Goal: Task Accomplishment & Management: Complete application form

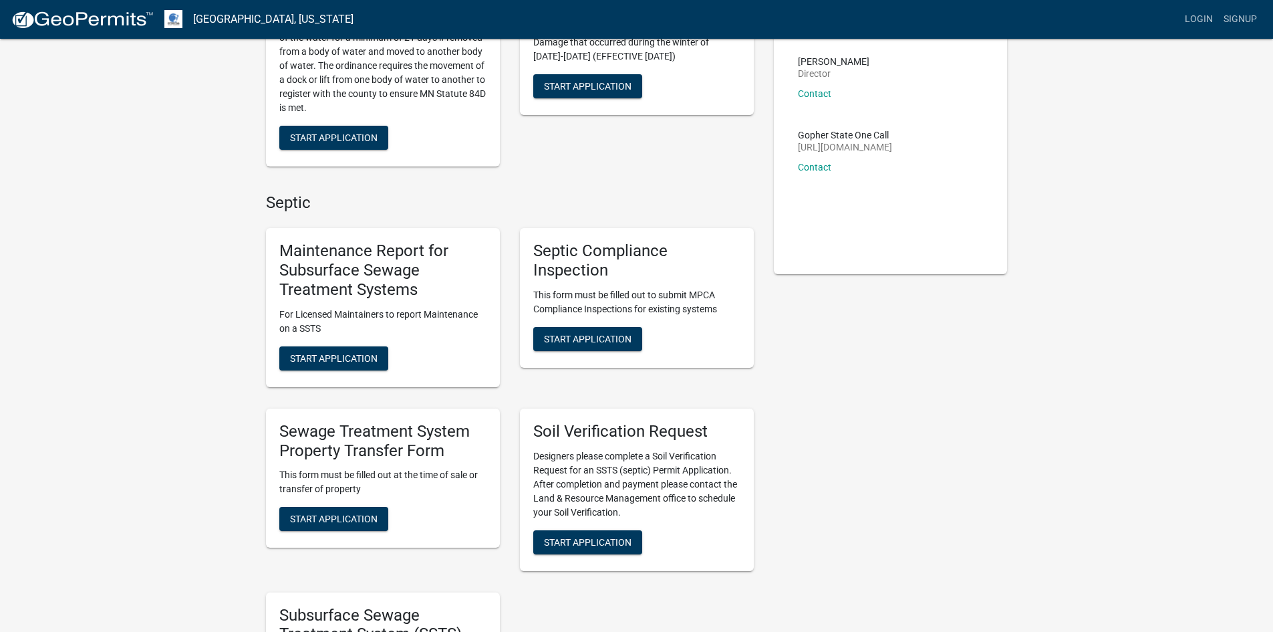
scroll to position [201, 0]
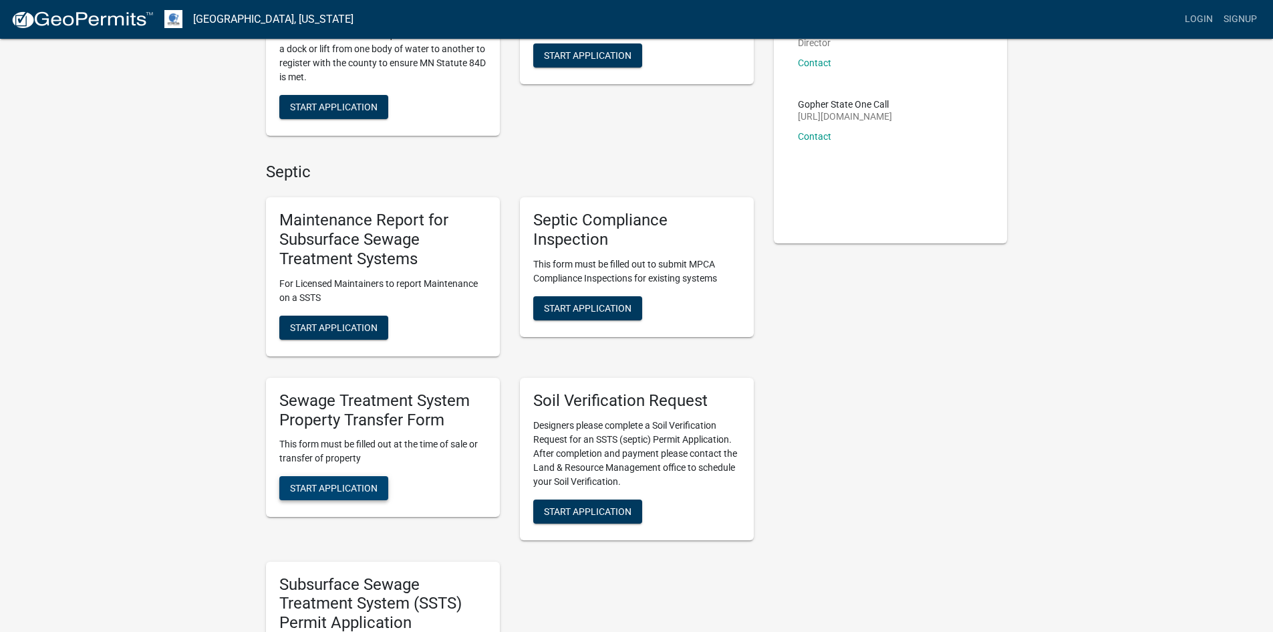
click at [368, 495] on button "Start Application" at bounding box center [333, 488] width 109 height 24
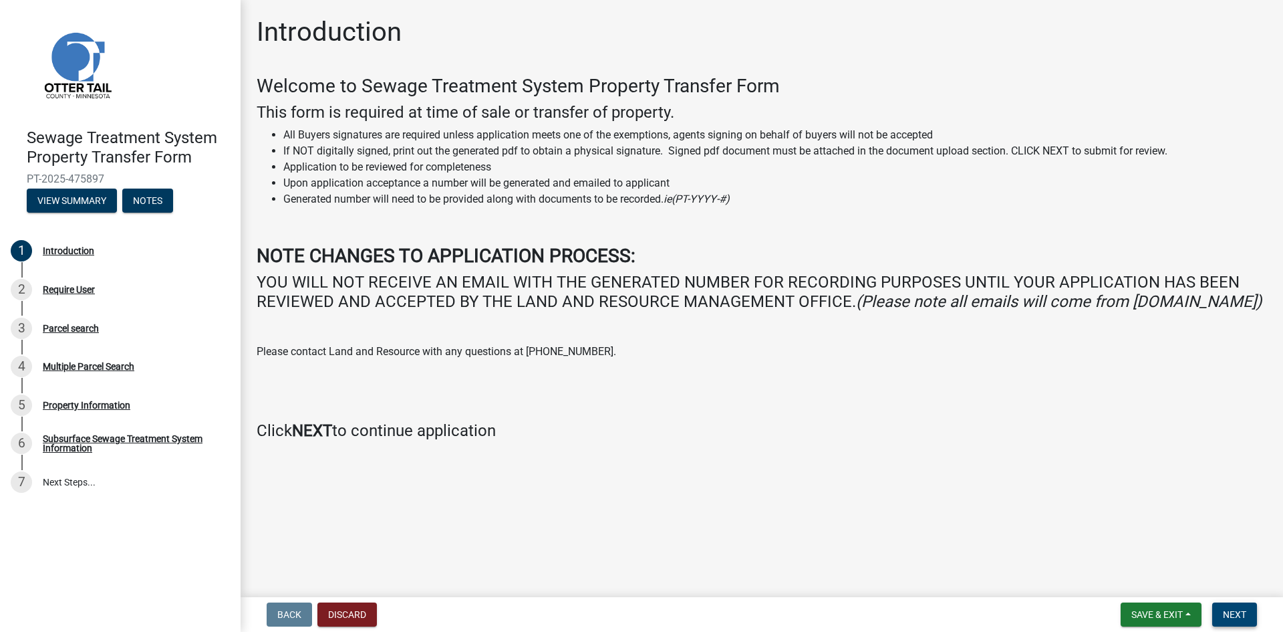
click at [1236, 616] on span "Next" at bounding box center [1234, 614] width 23 height 11
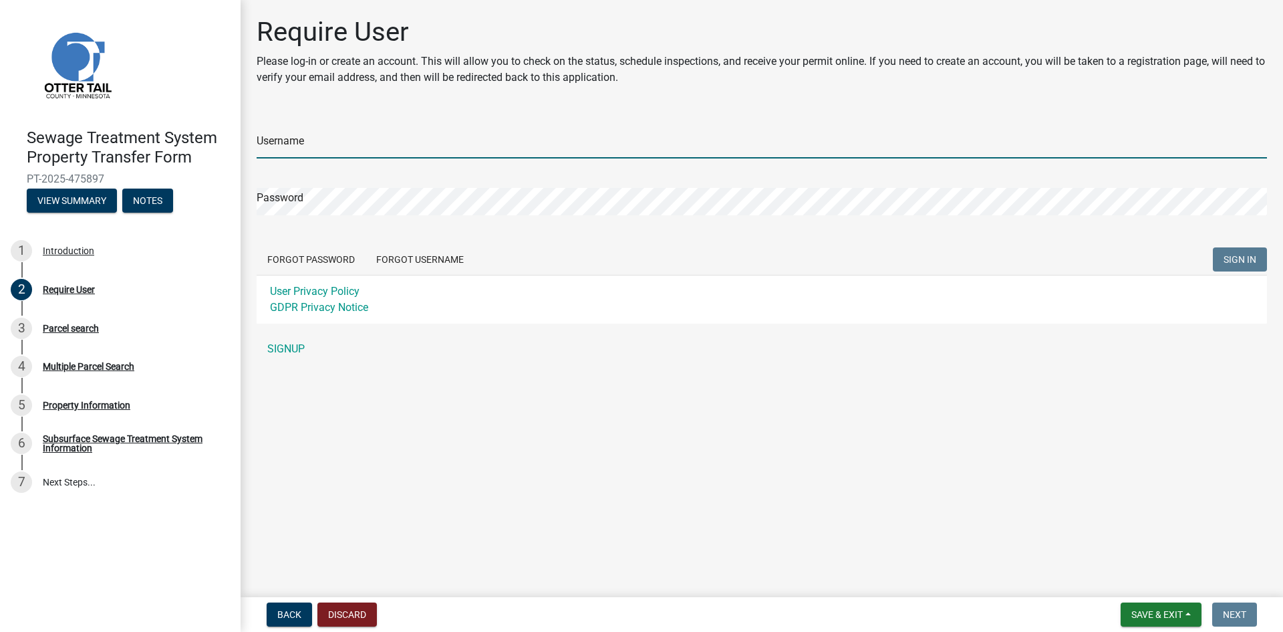
click at [337, 148] on input "Username" at bounding box center [762, 144] width 1011 height 27
type input "[EMAIL_ADDRESS][DOMAIN_NAME]"
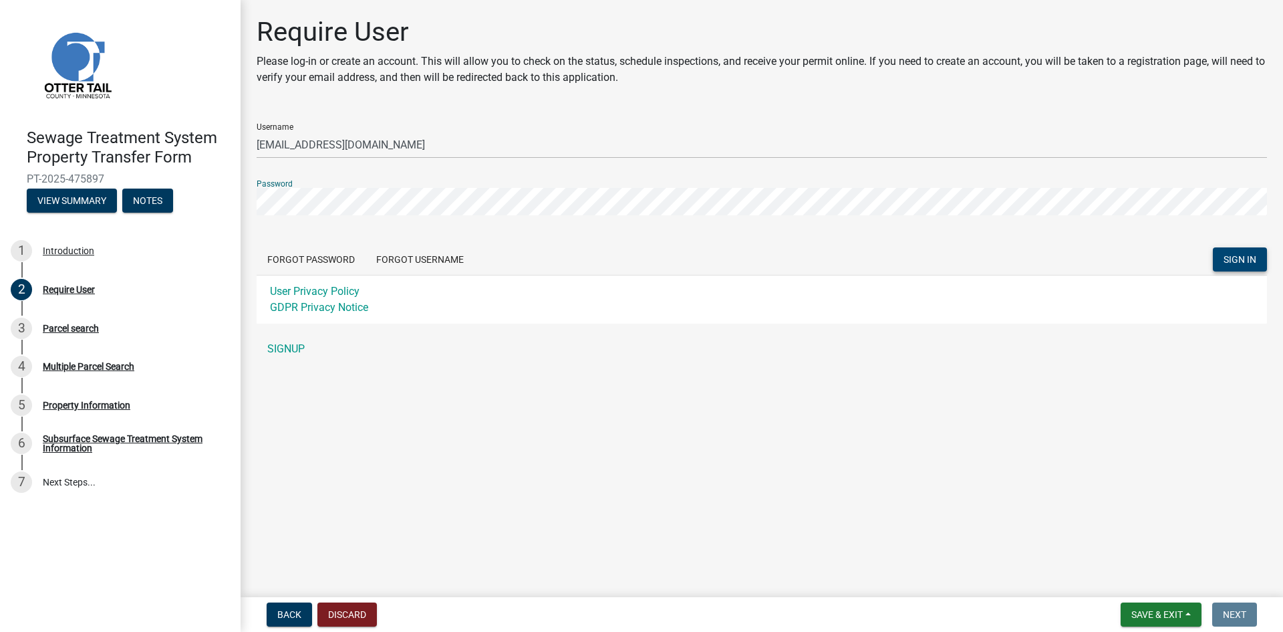
click at [1247, 266] on button "SIGN IN" at bounding box center [1240, 259] width 54 height 24
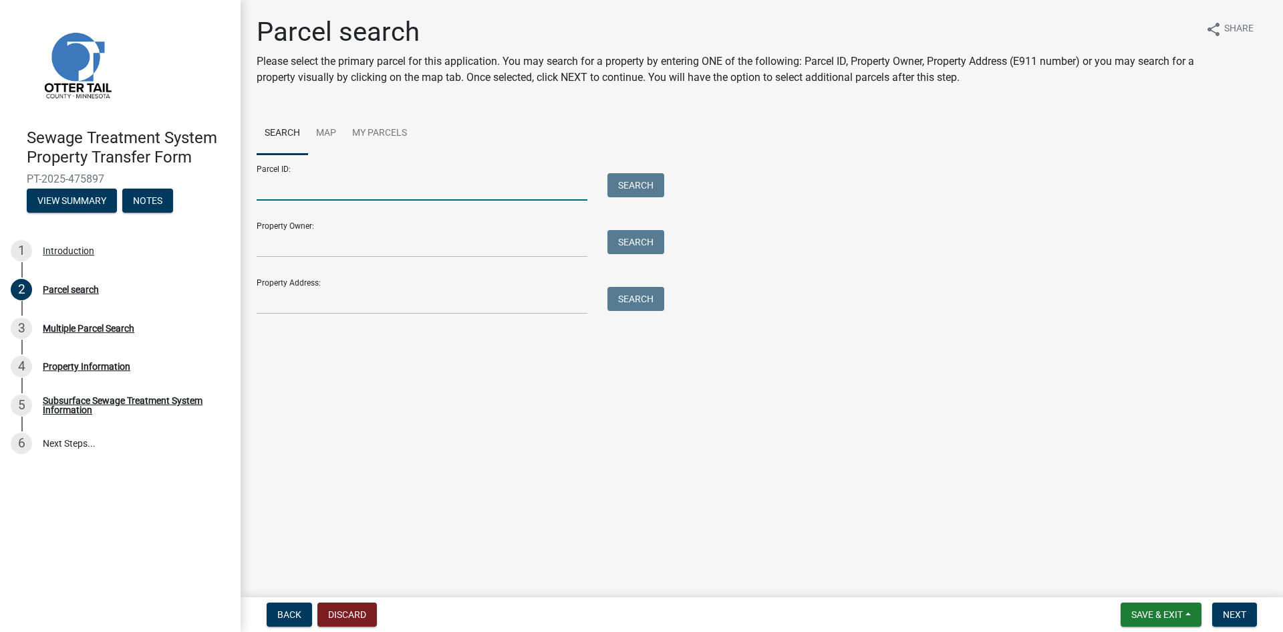
click at [293, 187] on input "Parcel ID:" at bounding box center [422, 186] width 331 height 27
paste input "04000050040000"
type input "04000050040000"
drag, startPoint x: 636, startPoint y: 182, endPoint x: 642, endPoint y: 175, distance: 9.5
click at [636, 182] on button "Search" at bounding box center [636, 185] width 57 height 24
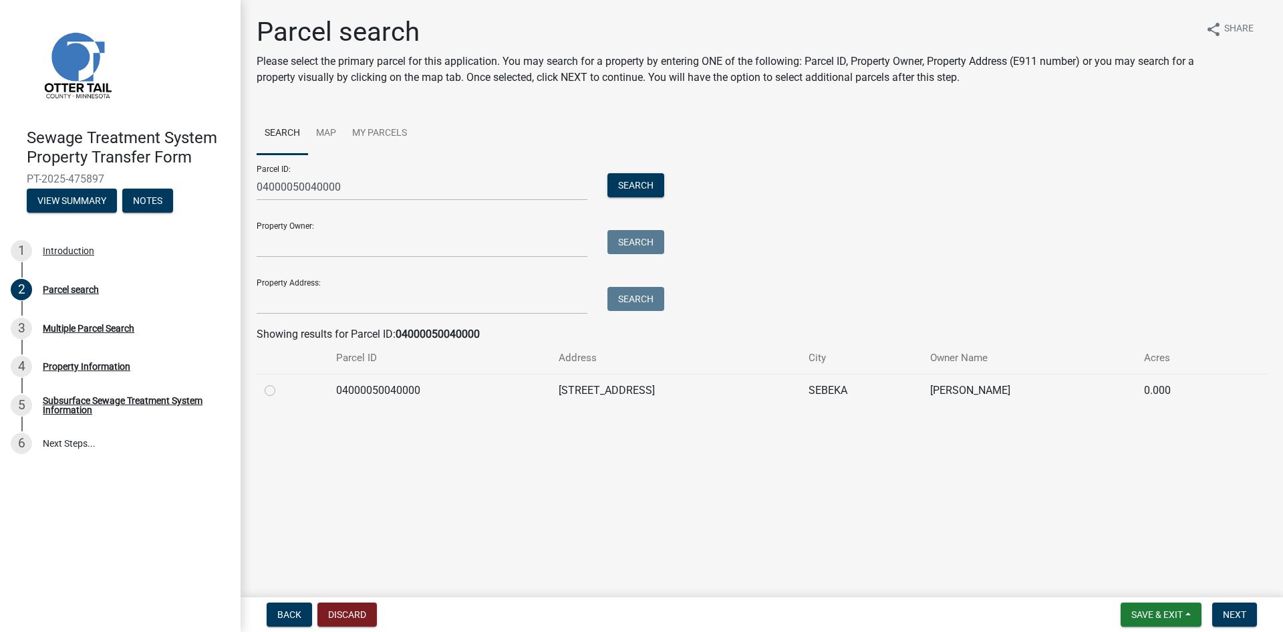
click at [281, 382] on label at bounding box center [281, 382] width 0 height 0
click at [281, 391] on input "radio" at bounding box center [285, 386] width 9 height 9
radio input "true"
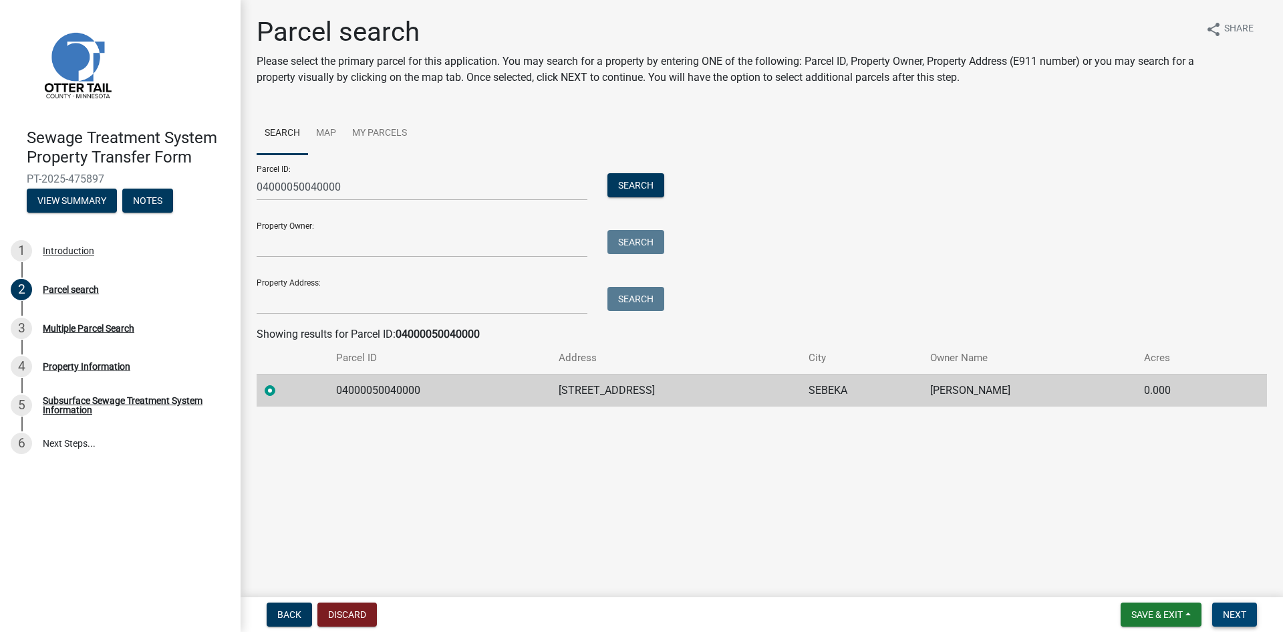
click at [1241, 614] on span "Next" at bounding box center [1234, 614] width 23 height 11
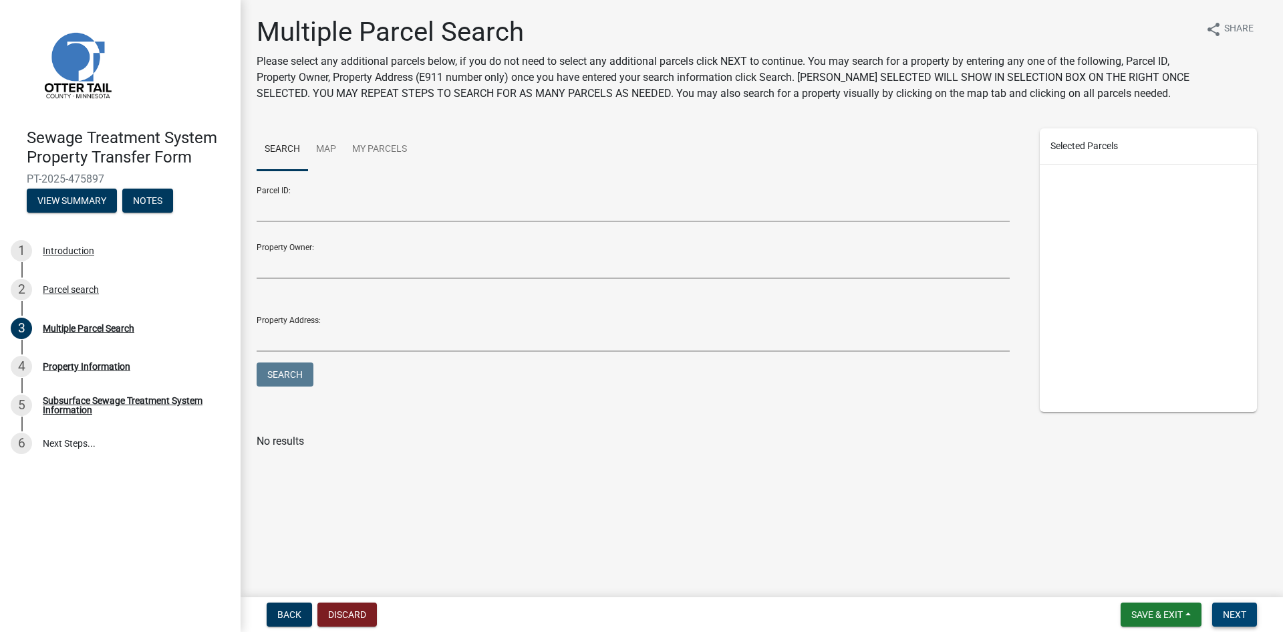
click at [1223, 610] on span "Next" at bounding box center [1234, 614] width 23 height 11
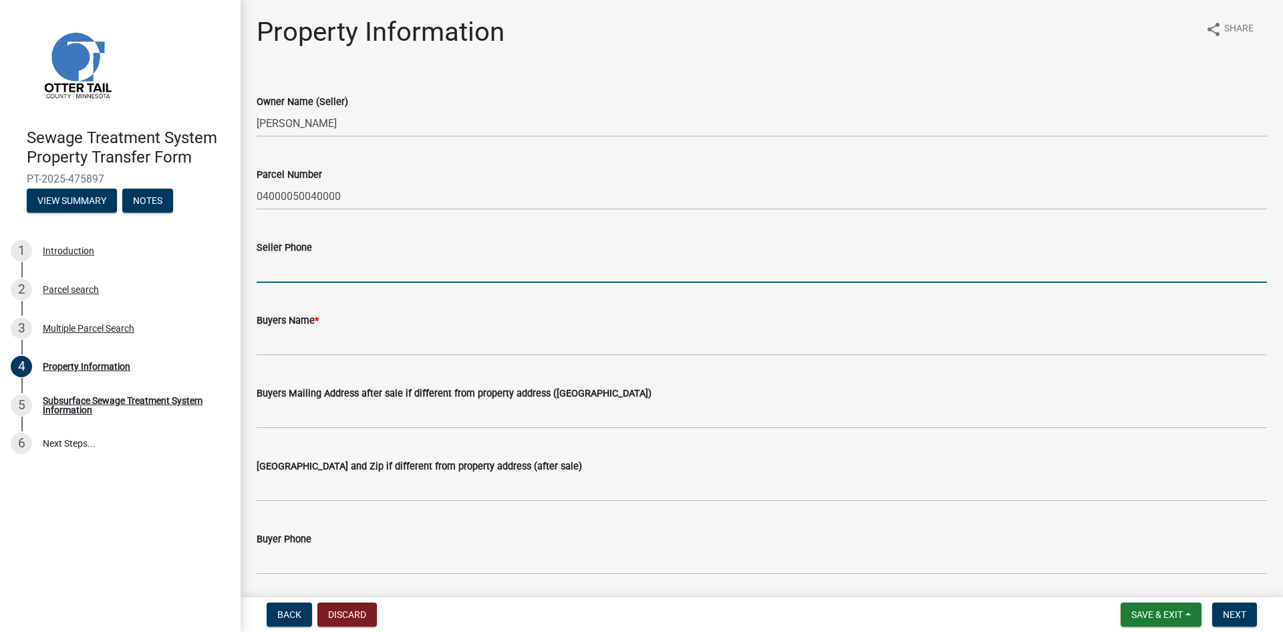
click at [411, 273] on input "Seller Phone" at bounding box center [762, 268] width 1011 height 27
click at [392, 271] on input "Seller Phone" at bounding box center [762, 268] width 1011 height 27
type input "[PHONE_NUMBER]"
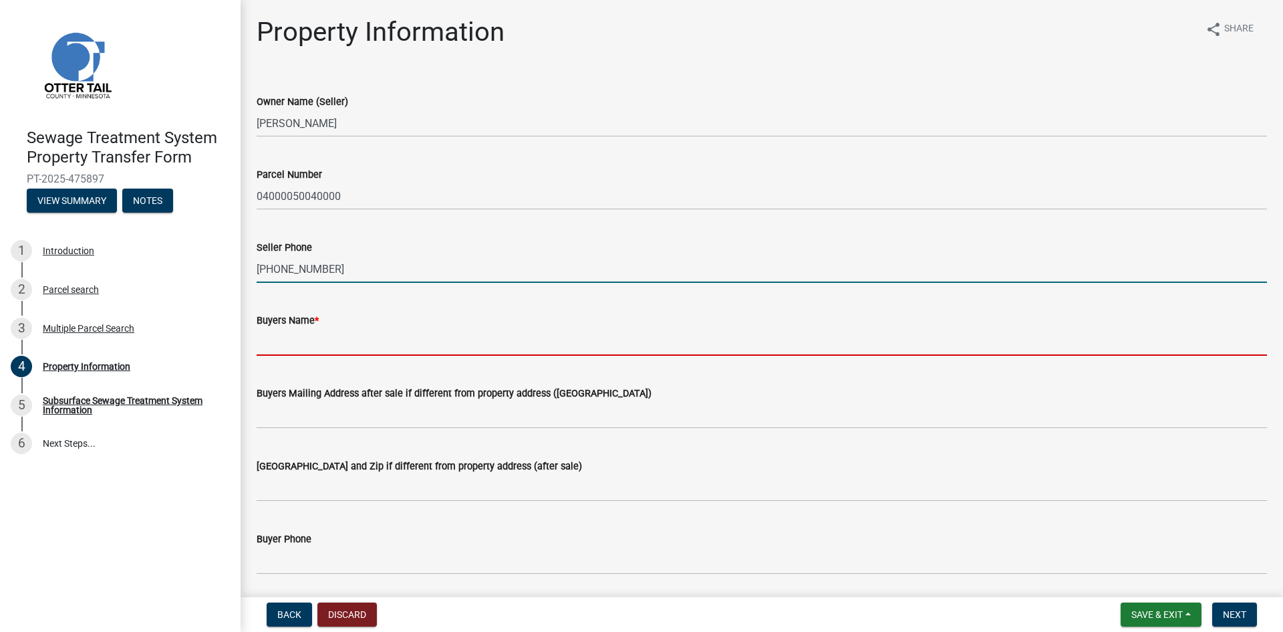
click at [469, 342] on input "Buyers Name *" at bounding box center [762, 341] width 1011 height 27
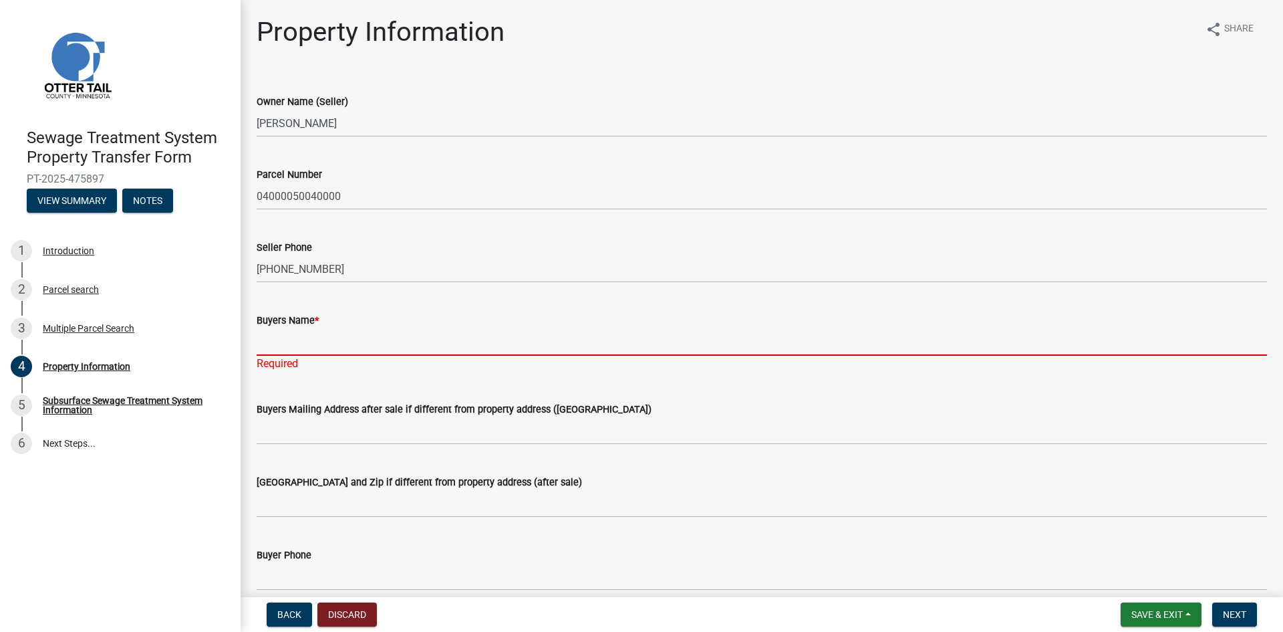
drag, startPoint x: 335, startPoint y: 342, endPoint x: 361, endPoint y: 335, distance: 26.9
click at [335, 342] on input "Buyers Name *" at bounding box center [762, 341] width 1011 height 27
paste input "Contract for Deed LLC"
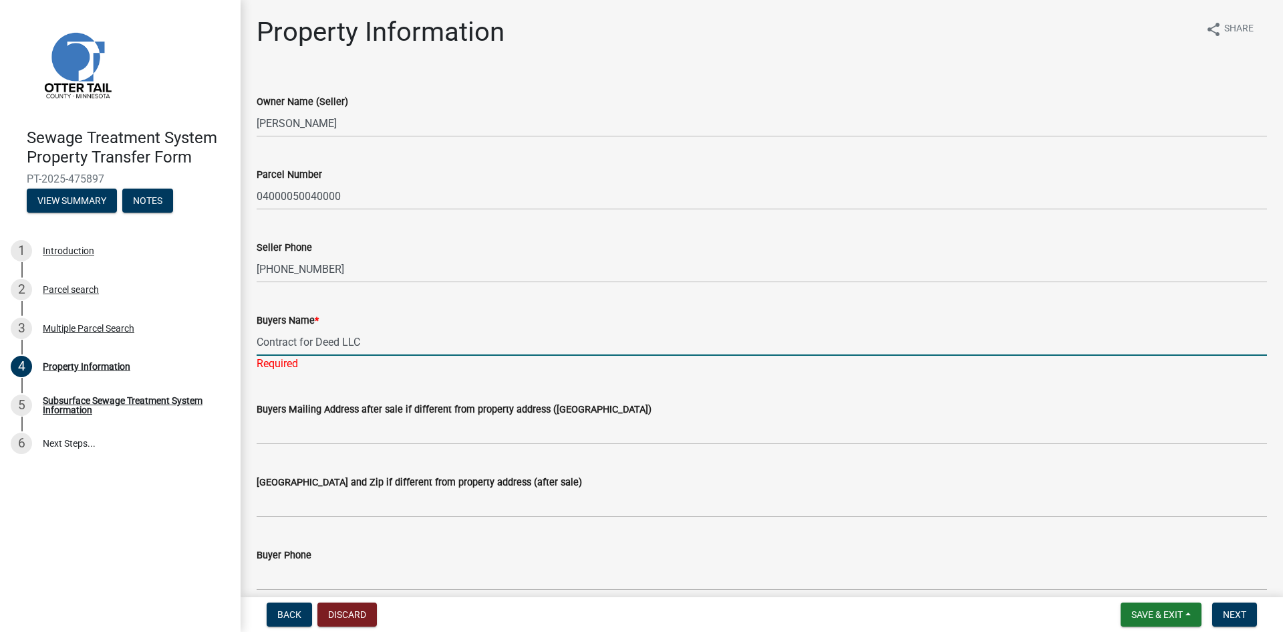
type input "Contract for Deed LLC"
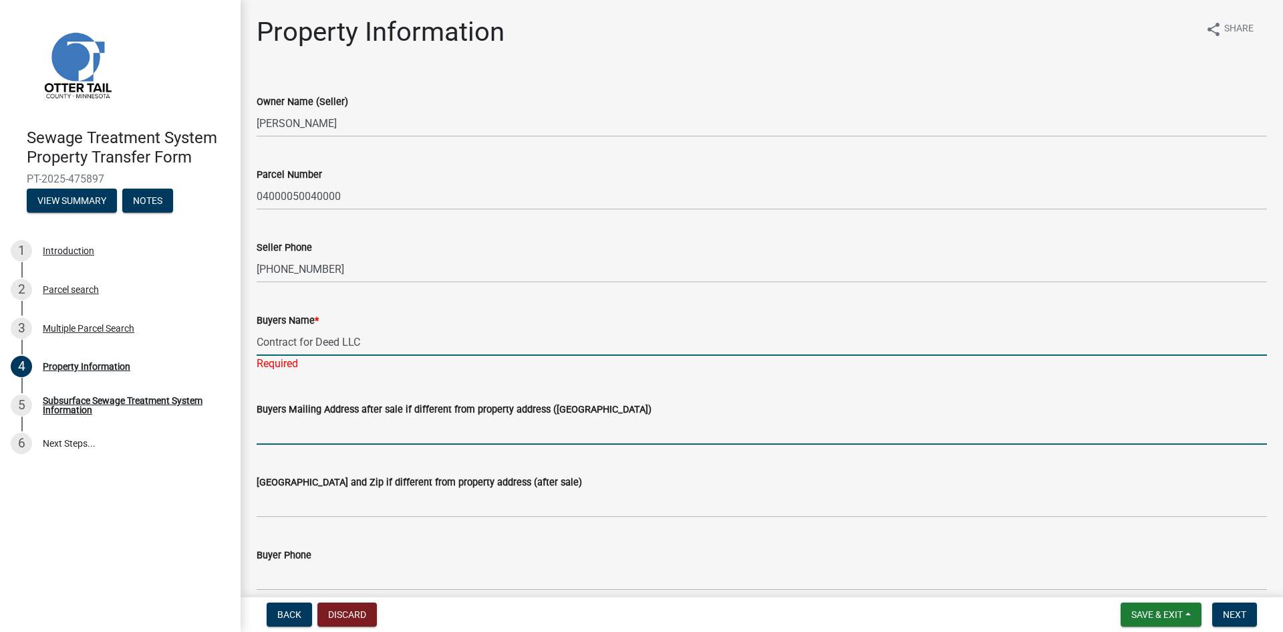
click at [399, 431] on wm-data-entity-input "Buyers Mailing Address after sale if different from property address ([GEOGRAPH…" at bounding box center [762, 418] width 1011 height 73
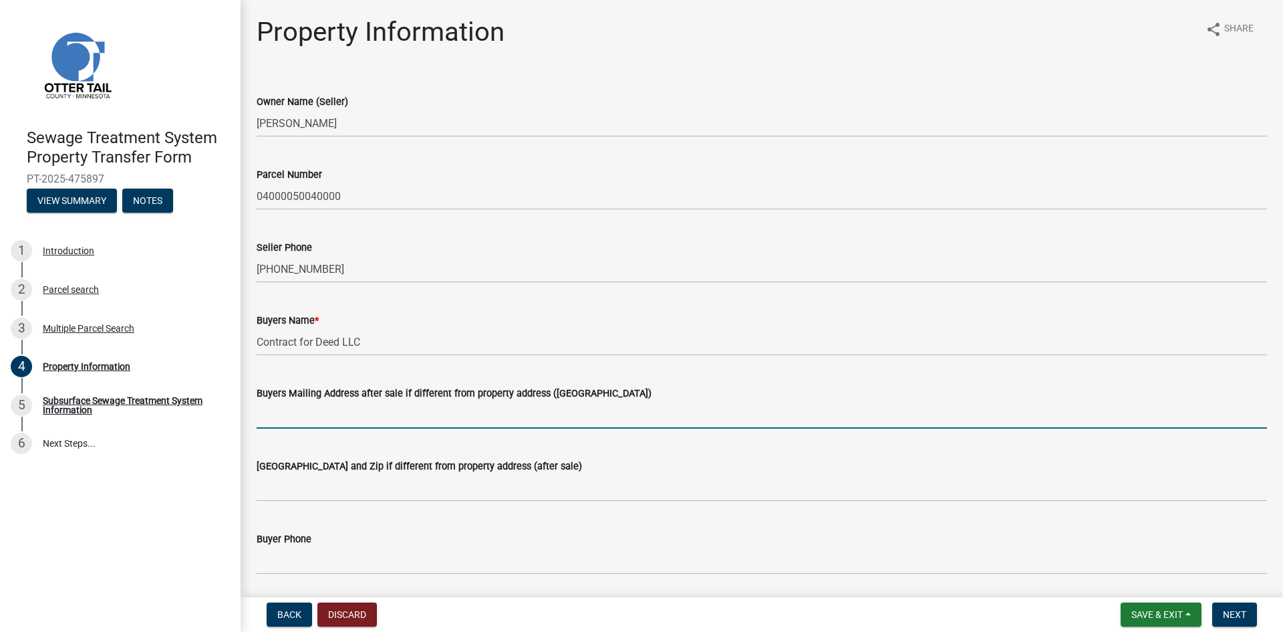
click at [337, 418] on input "Buyers Mailing Address after sale if different from property address ([GEOGRAPH…" at bounding box center [762, 414] width 1011 height 27
paste input "[STREET_ADDRESS]"
type input "[STREET_ADDRESS]"
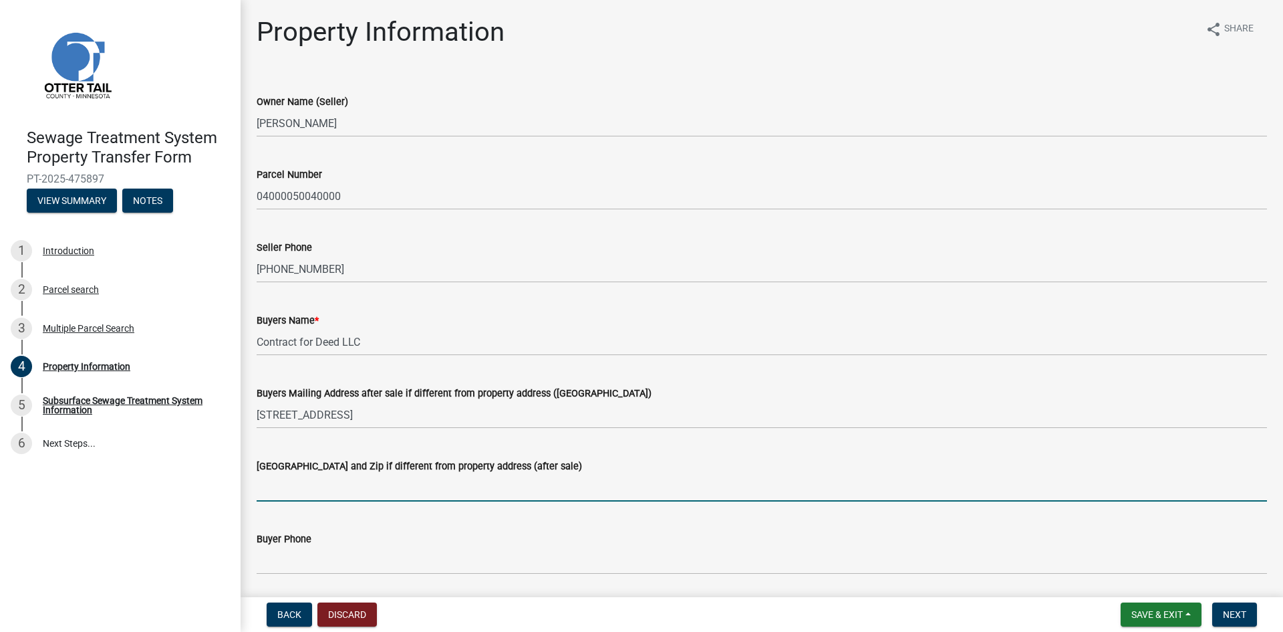
click at [400, 487] on input "[GEOGRAPHIC_DATA] and Zip if different from property address (after sale)" at bounding box center [762, 487] width 1011 height 27
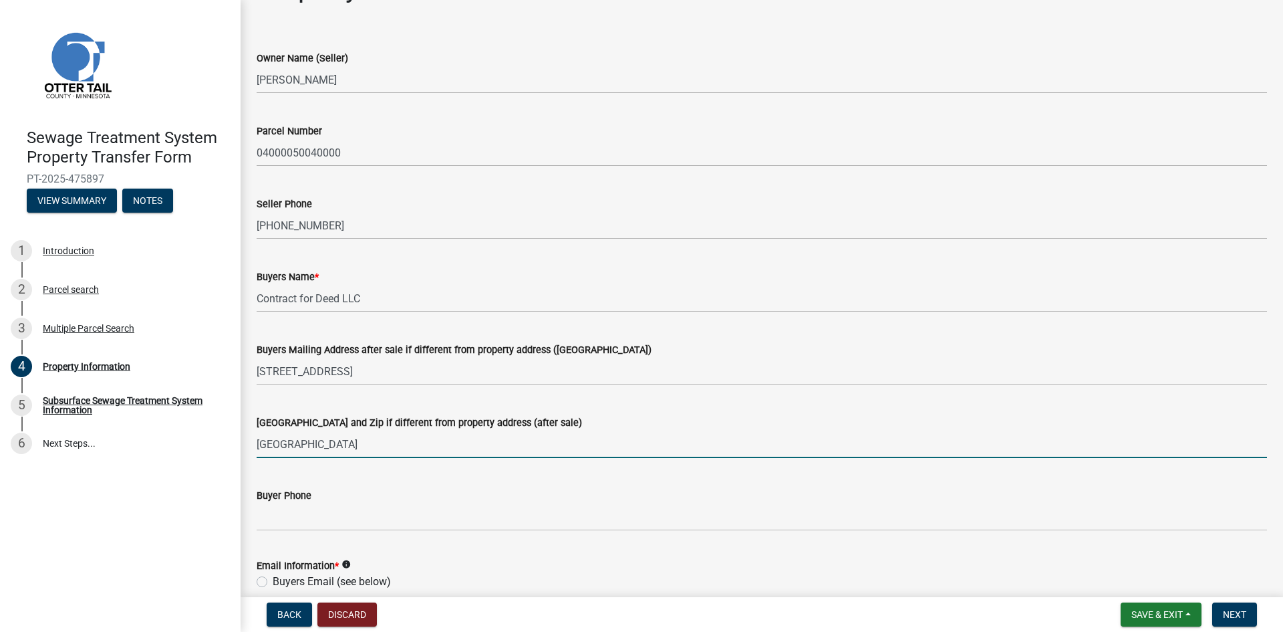
scroll to position [67, 0]
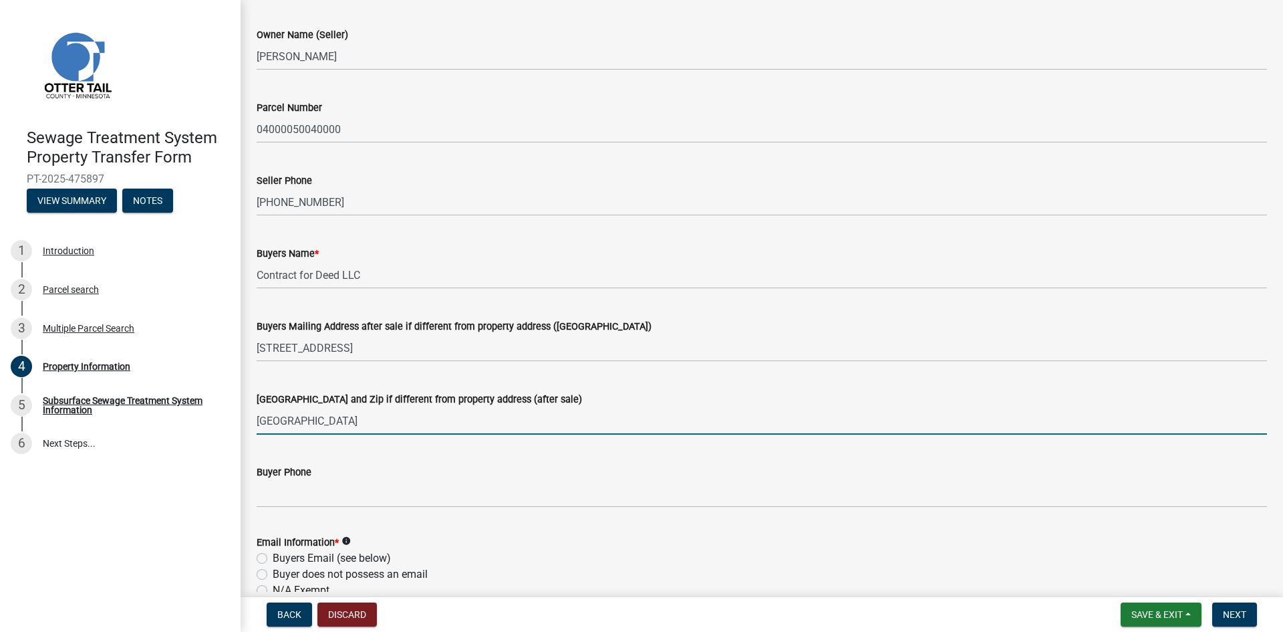
type input "[GEOGRAPHIC_DATA]"
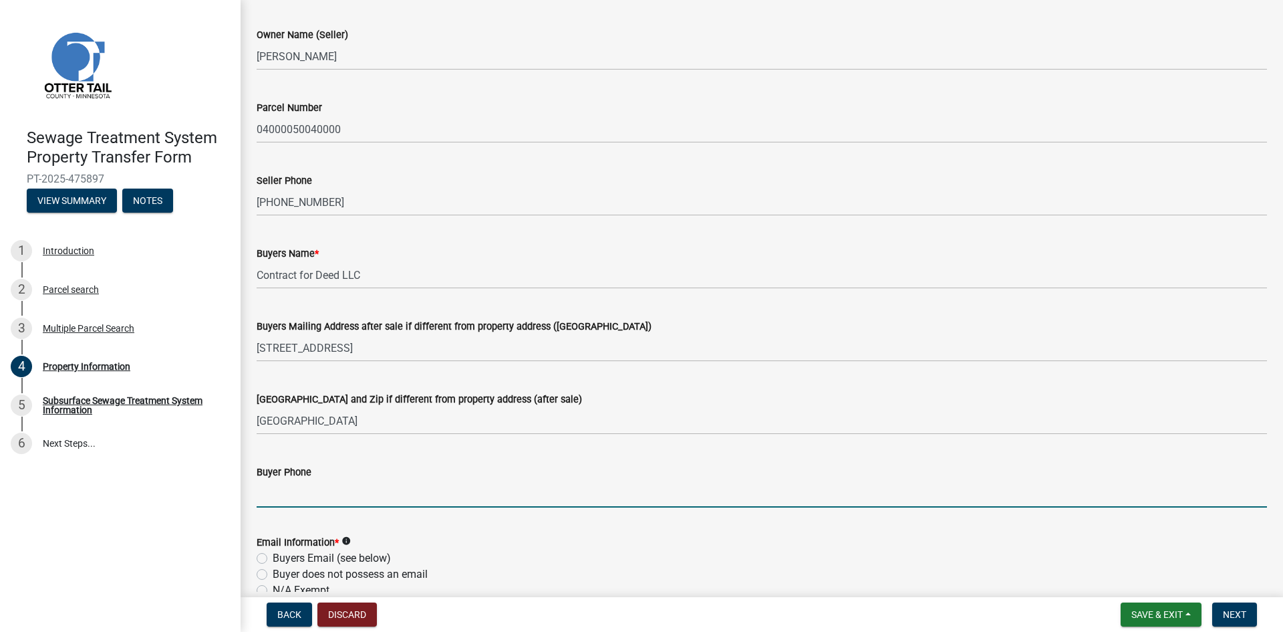
click at [393, 497] on input "Buyer Phone" at bounding box center [762, 493] width 1011 height 27
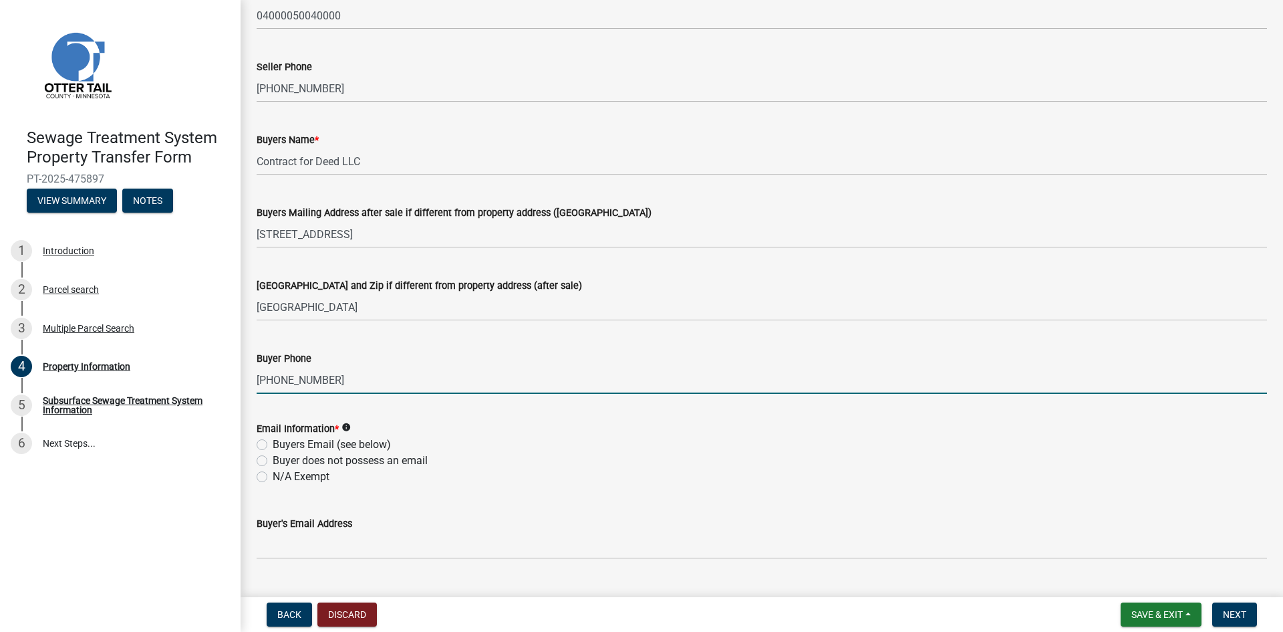
scroll to position [201, 0]
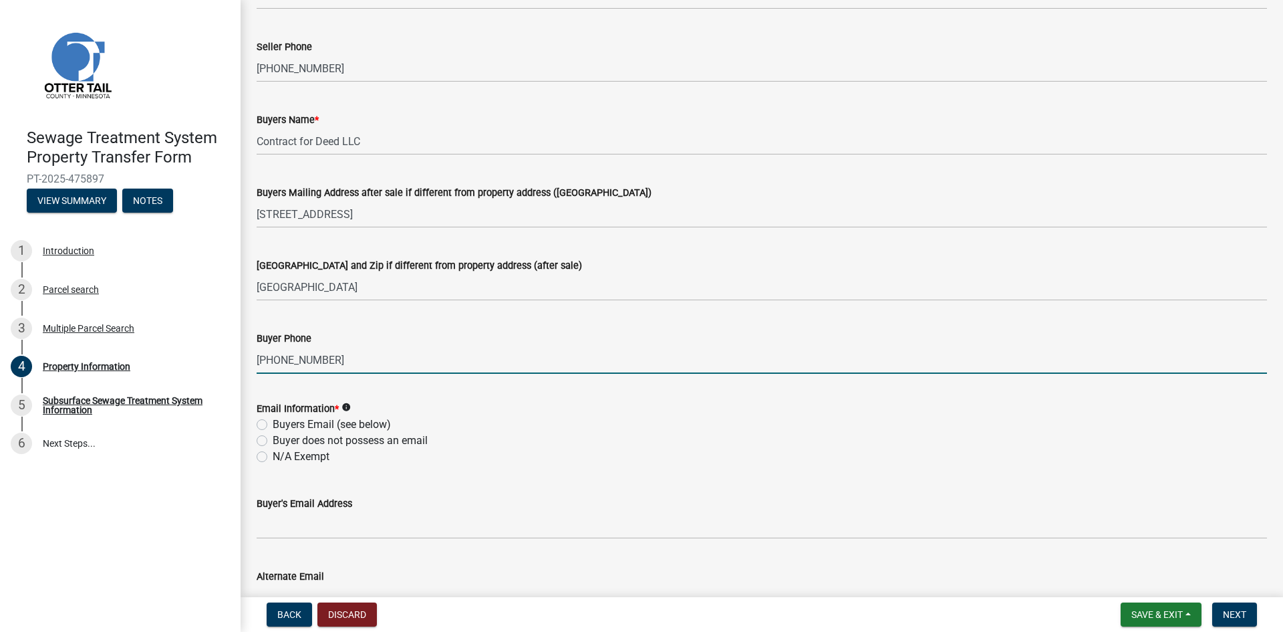
type input "[PHONE_NUMBER]"
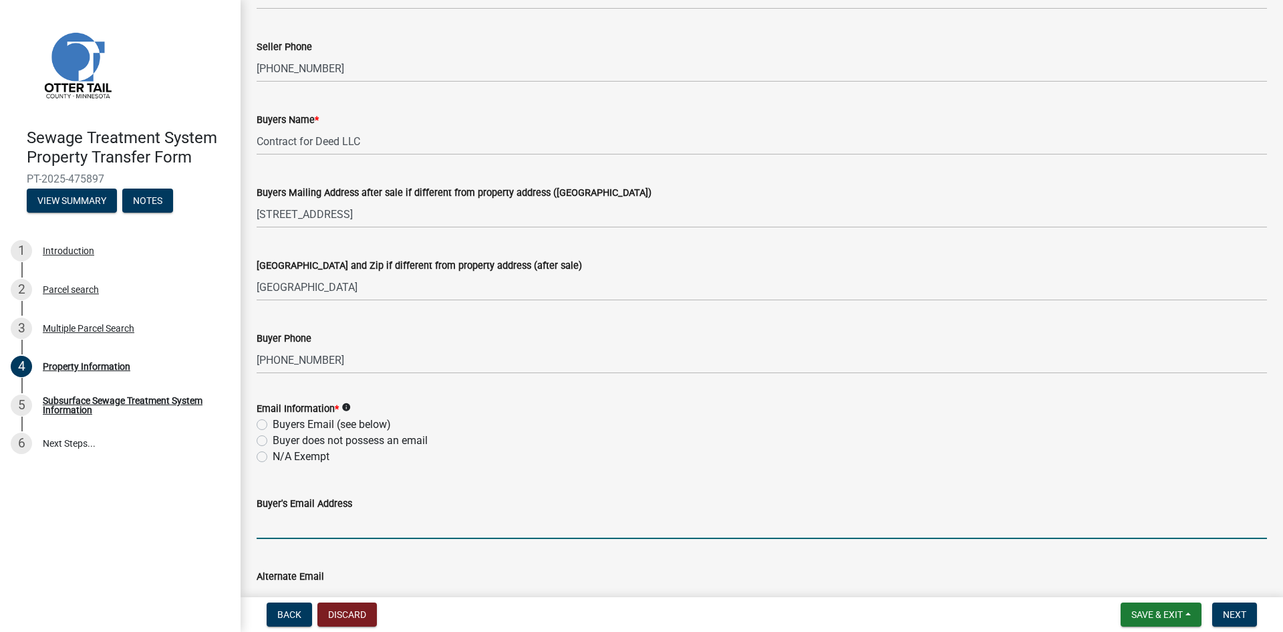
drag, startPoint x: 316, startPoint y: 531, endPoint x: 382, endPoint y: 499, distance: 74.1
click at [316, 531] on input "Buyer's Email Address" at bounding box center [762, 524] width 1011 height 27
paste input "[PERSON_NAME][EMAIL_ADDRESS][DOMAIN_NAME]"
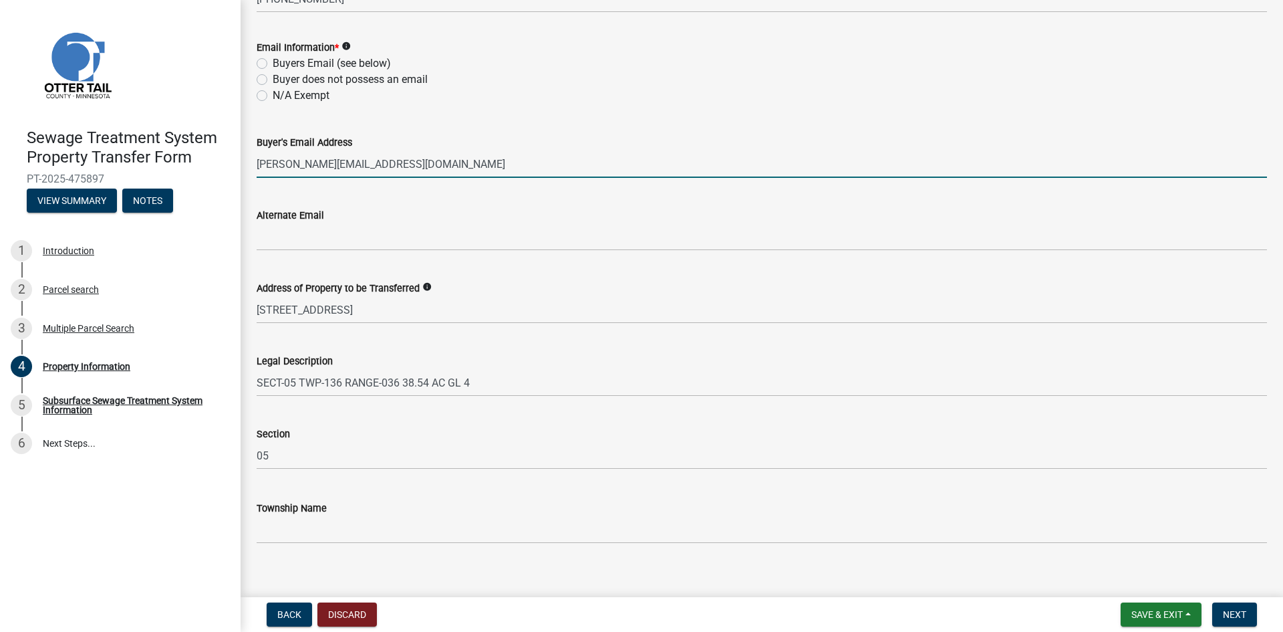
scroll to position [576, 0]
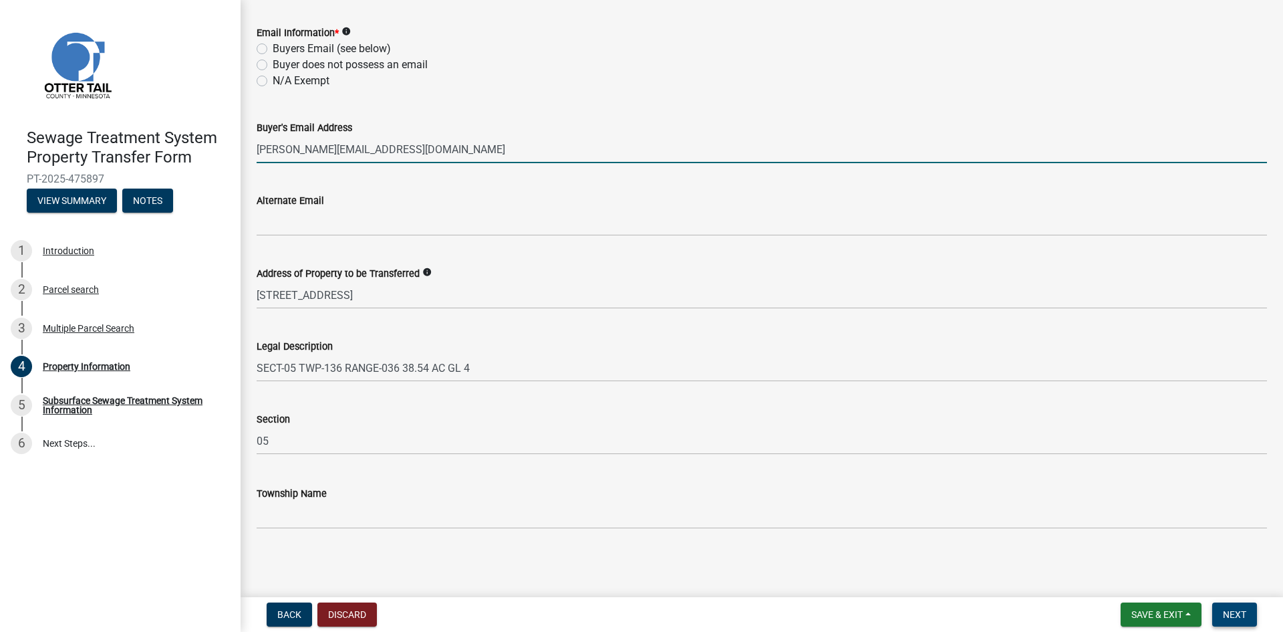
type input "[PERSON_NAME][EMAIL_ADDRESS][DOMAIN_NAME]"
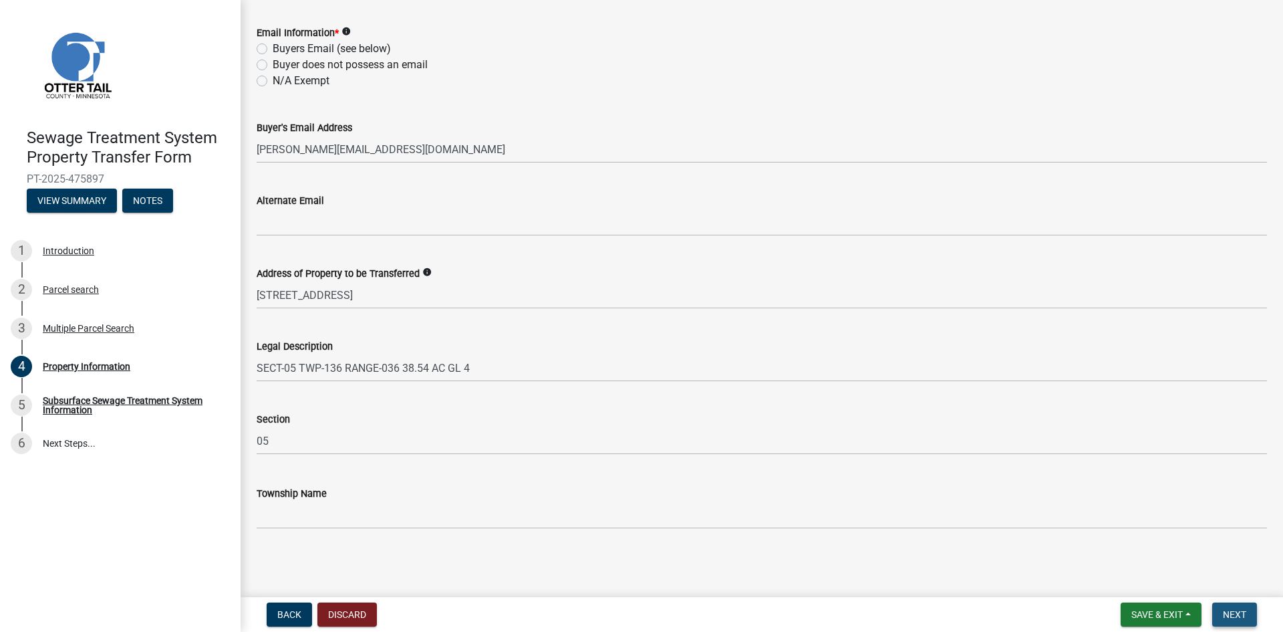
click at [1243, 613] on span "Next" at bounding box center [1234, 614] width 23 height 11
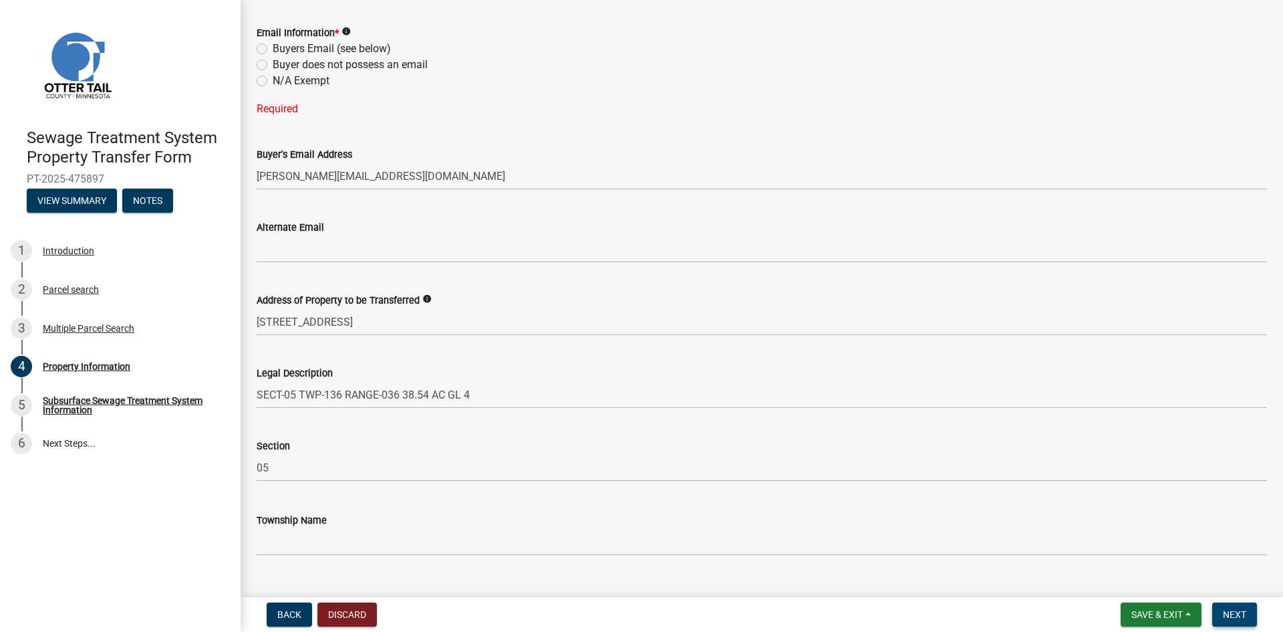
scroll to position [509, 0]
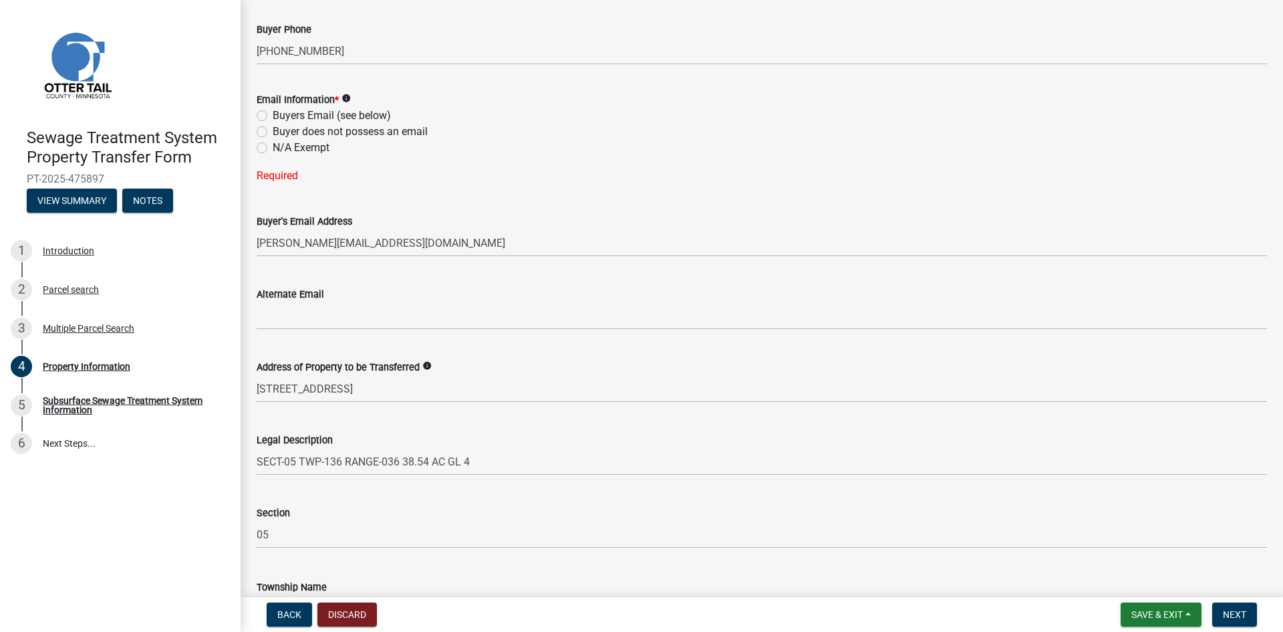
click at [273, 114] on label "Buyers Email (see below)" at bounding box center [332, 116] width 118 height 16
click at [273, 114] on input "Buyers Email (see below)" at bounding box center [277, 112] width 9 height 9
radio input "true"
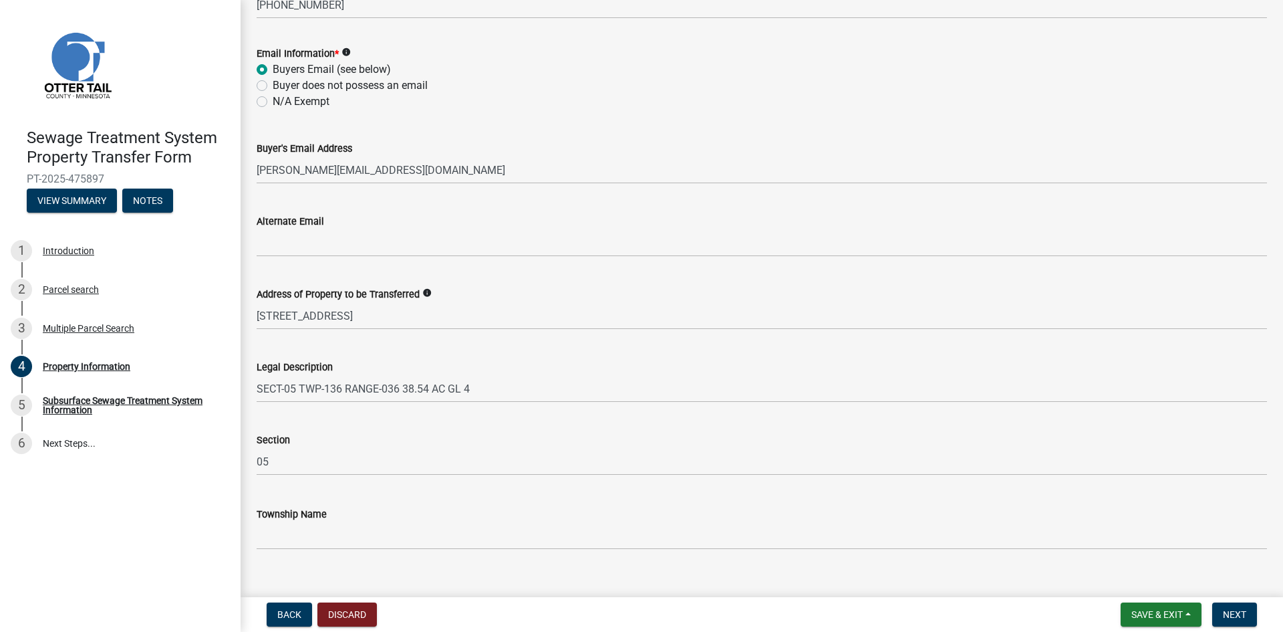
scroll to position [576, 0]
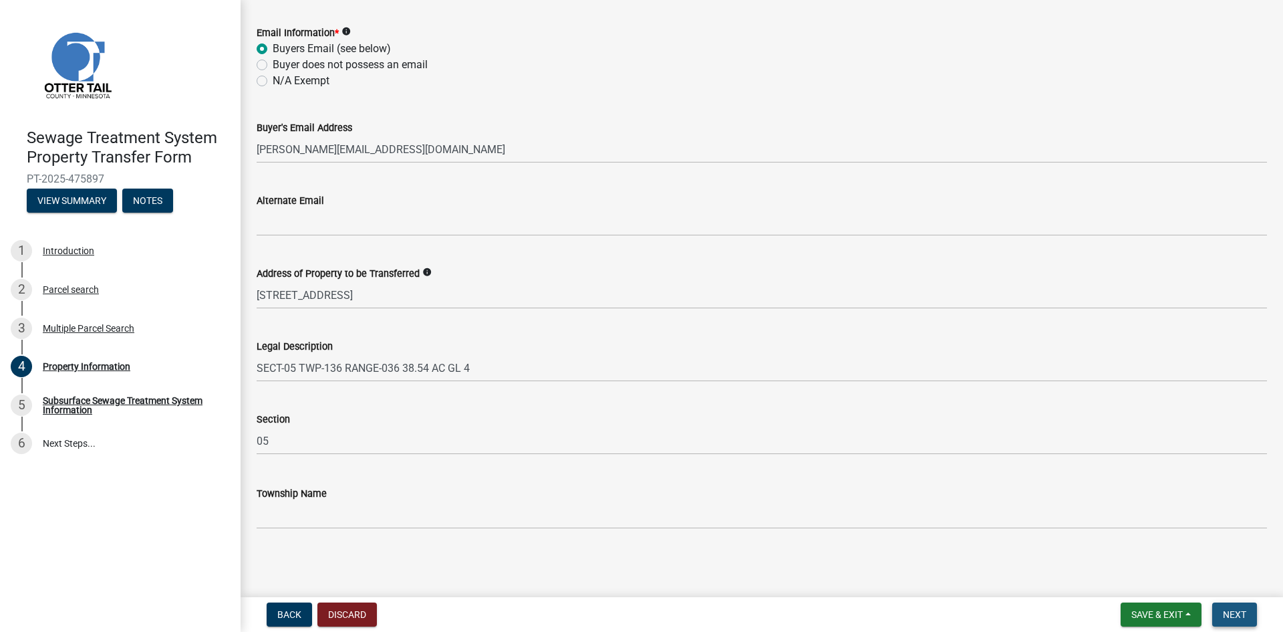
click at [1236, 623] on button "Next" at bounding box center [1235, 614] width 45 height 24
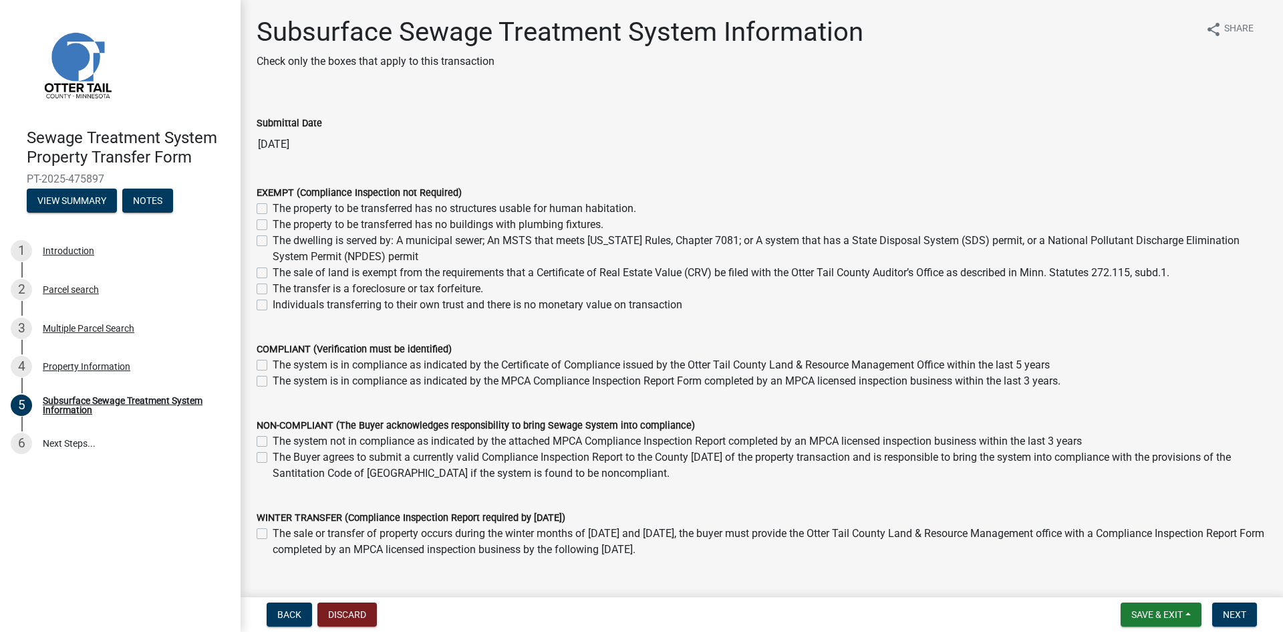
click at [273, 379] on label "The system is in compliance as indicated by the MPCA Compliance Inspection Repo…" at bounding box center [667, 381] width 788 height 16
click at [273, 379] on input "The system is in compliance as indicated by the MPCA Compliance Inspection Repo…" at bounding box center [277, 377] width 9 height 9
checkbox input "true"
checkbox input "false"
checkbox input "true"
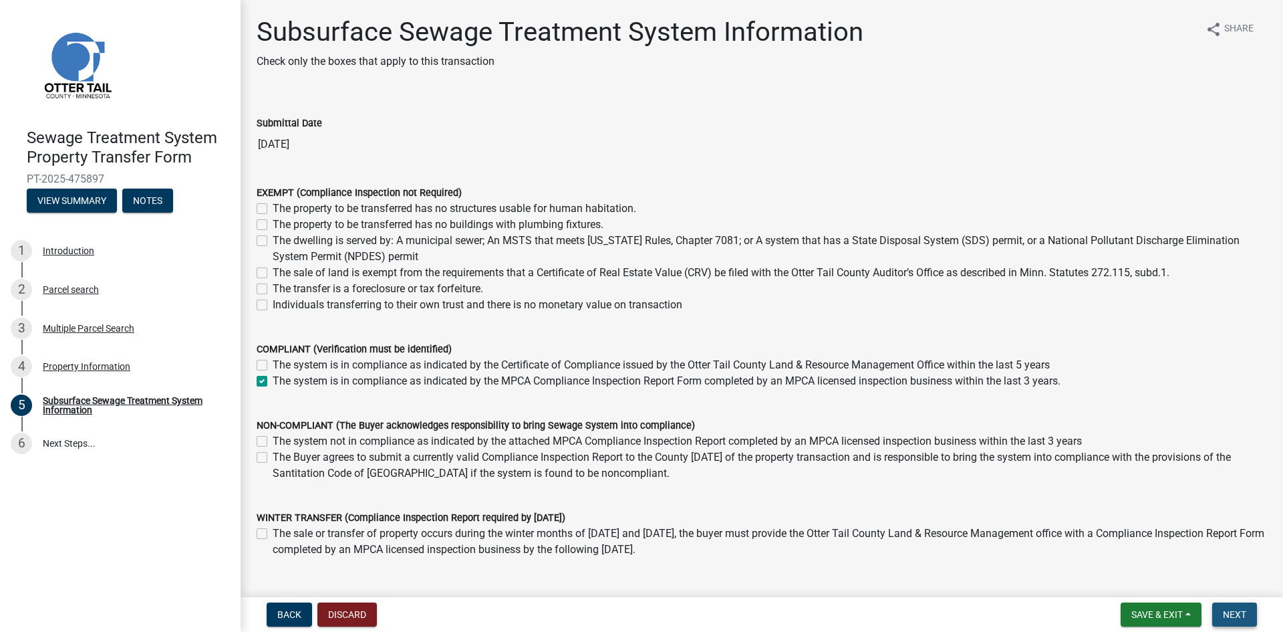
click at [1249, 612] on button "Next" at bounding box center [1235, 614] width 45 height 24
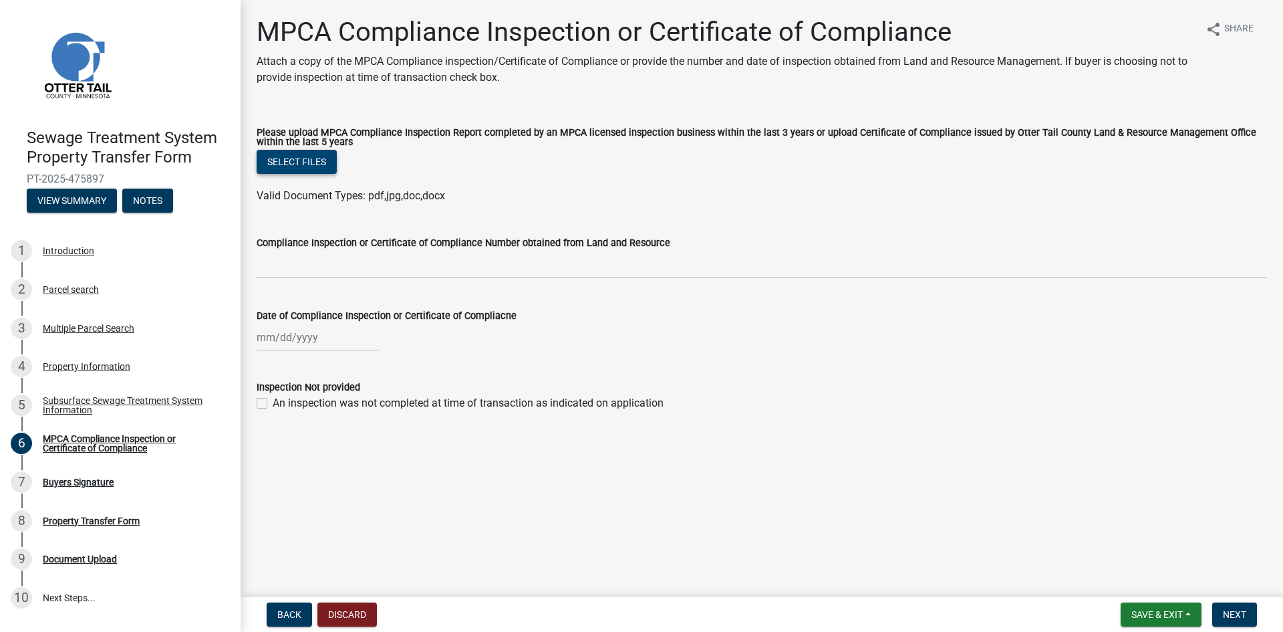
click at [312, 162] on button "Select files" at bounding box center [297, 162] width 80 height 24
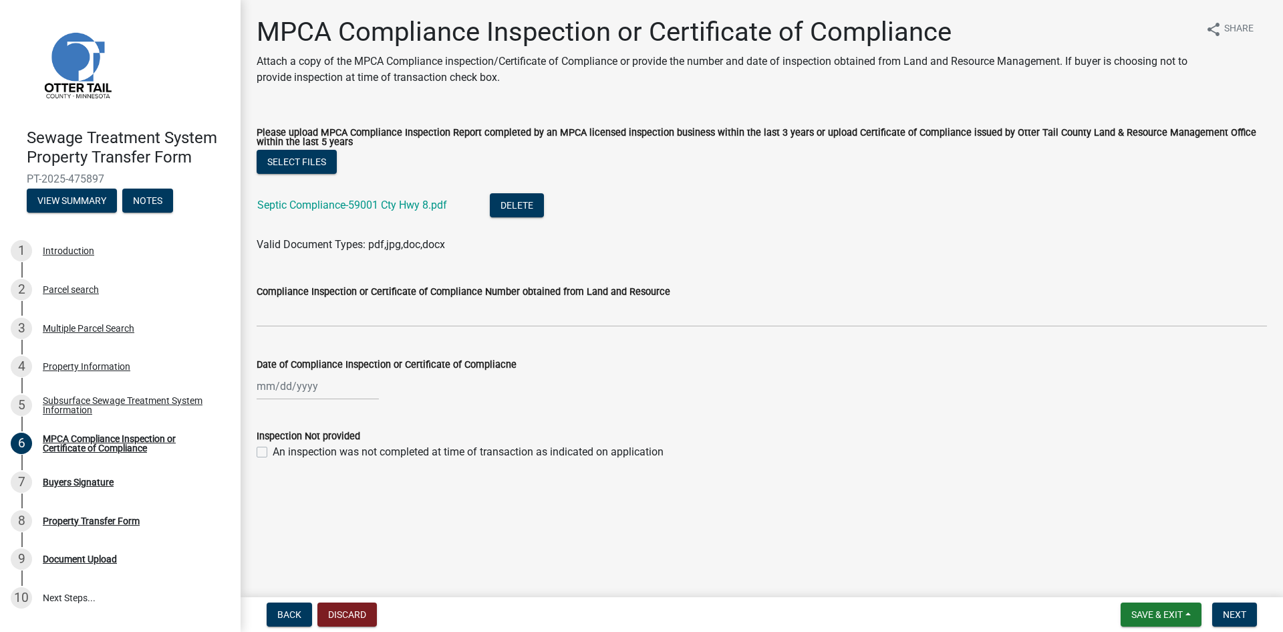
click at [261, 388] on div at bounding box center [318, 385] width 122 height 27
select select "9"
select select "2025"
click at [268, 415] on span "Previous month" at bounding box center [270, 414] width 10 height 10
click at [267, 415] on span "Previous month" at bounding box center [270, 414] width 10 height 10
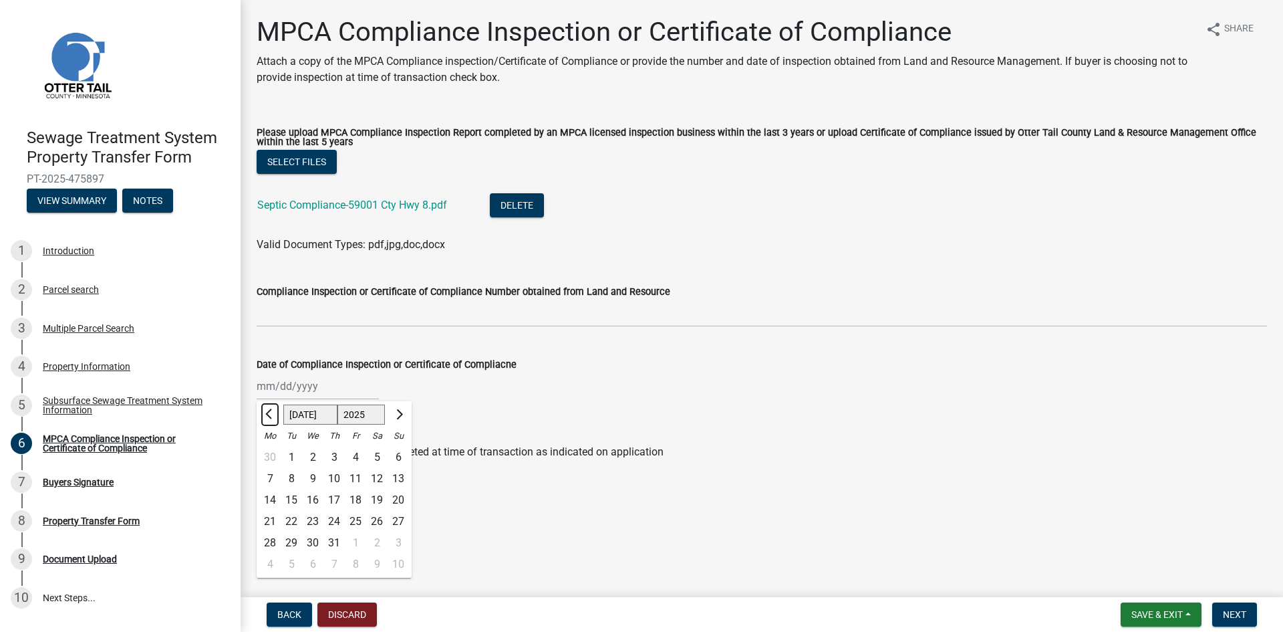
click at [267, 415] on span "Previous month" at bounding box center [270, 414] width 10 height 10
click at [268, 416] on span "Previous month" at bounding box center [270, 414] width 10 height 10
select select "4"
click at [308, 540] on div "30" at bounding box center [312, 542] width 21 height 21
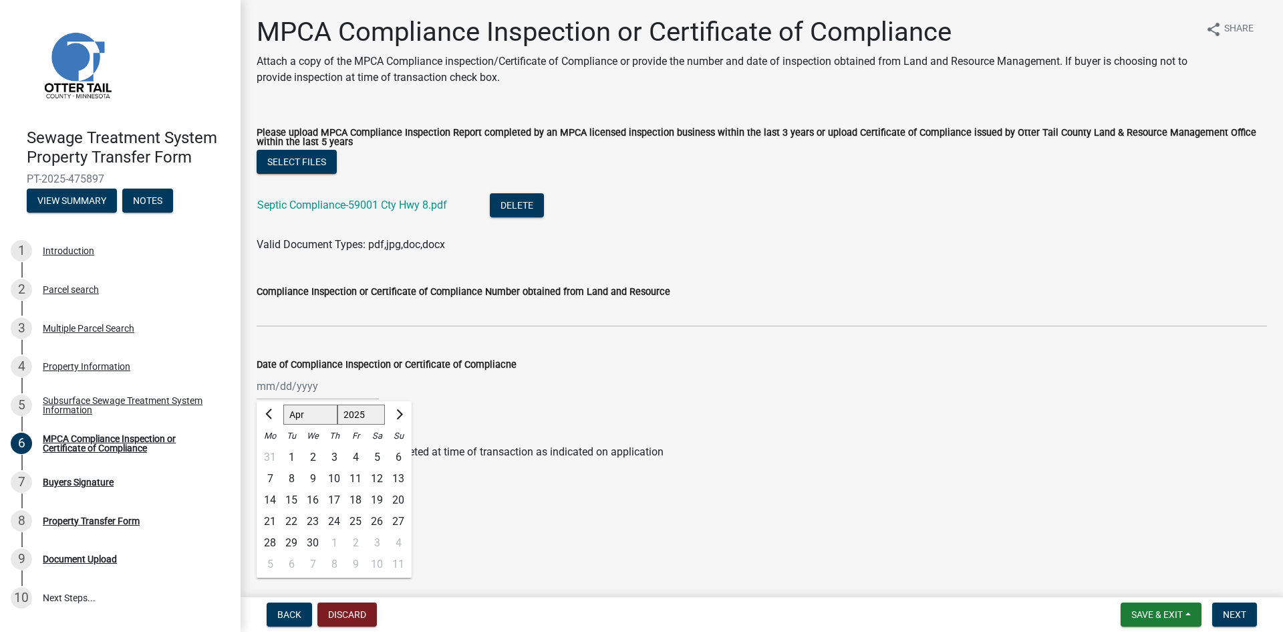
type input "[DATE]"
click at [1237, 615] on span "Next" at bounding box center [1234, 614] width 23 height 11
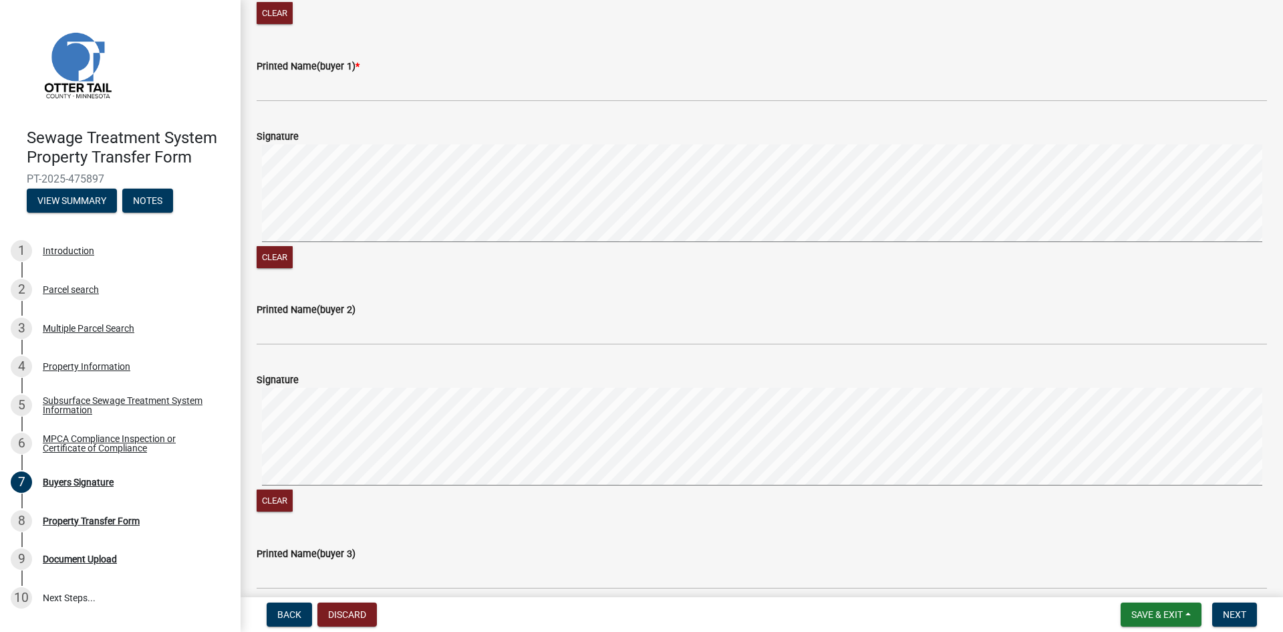
scroll to position [67, 0]
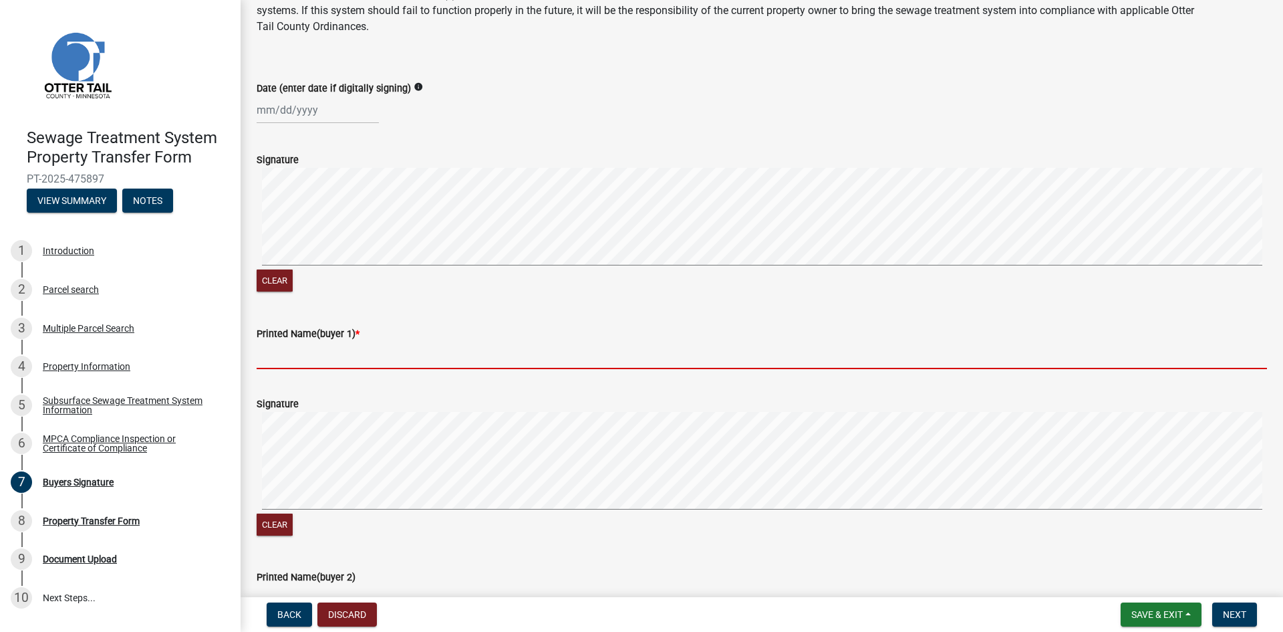
click at [449, 360] on input "Printed Name(buyer 1) *" at bounding box center [762, 355] width 1011 height 27
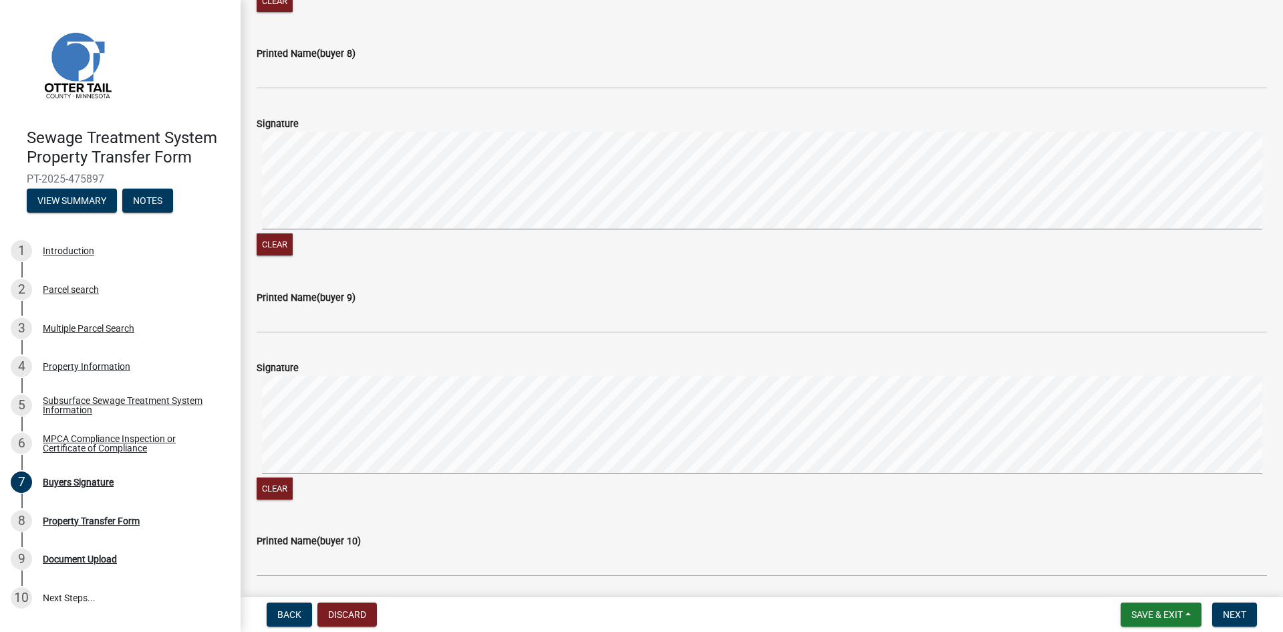
scroll to position [2100, 0]
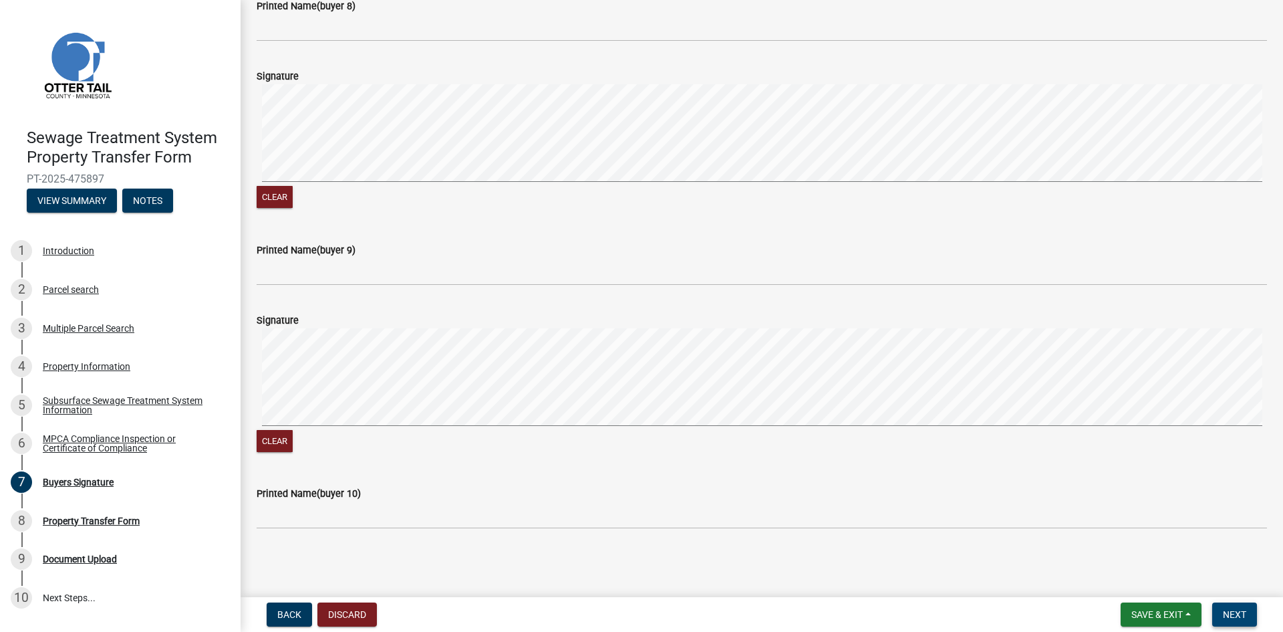
type input "[PERSON_NAME], Member"
click at [1235, 613] on span "Next" at bounding box center [1234, 614] width 23 height 11
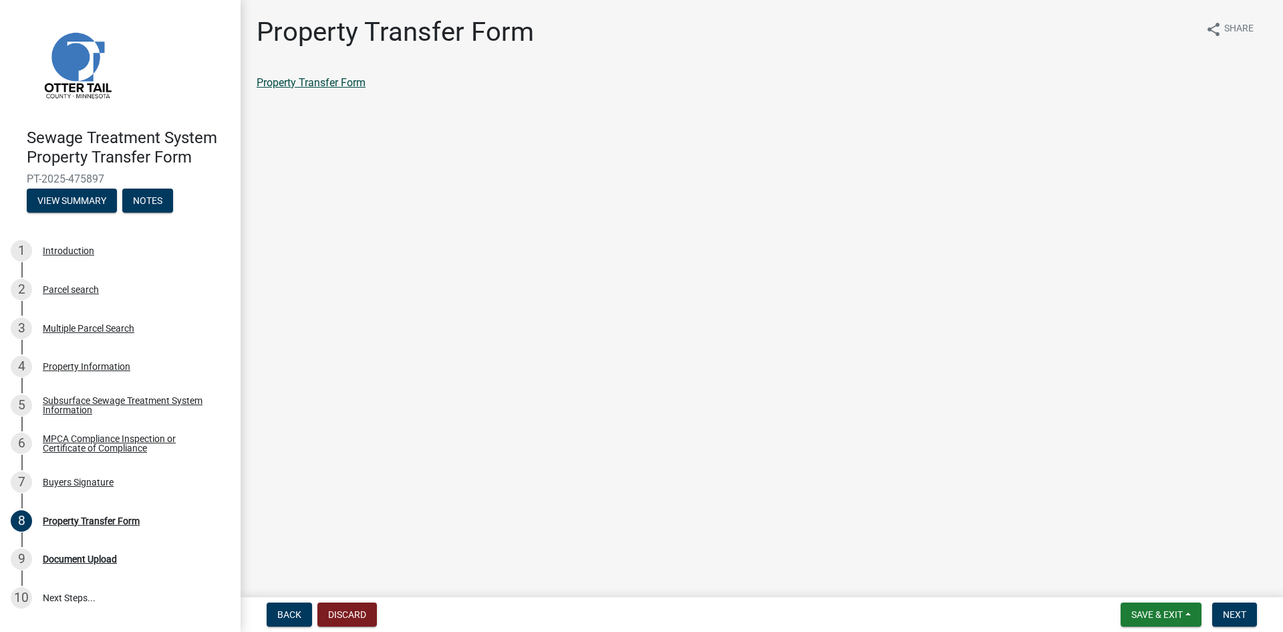
click at [356, 84] on link "Property Transfer Form" at bounding box center [311, 82] width 109 height 13
click at [299, 613] on span "Back" at bounding box center [289, 614] width 24 height 11
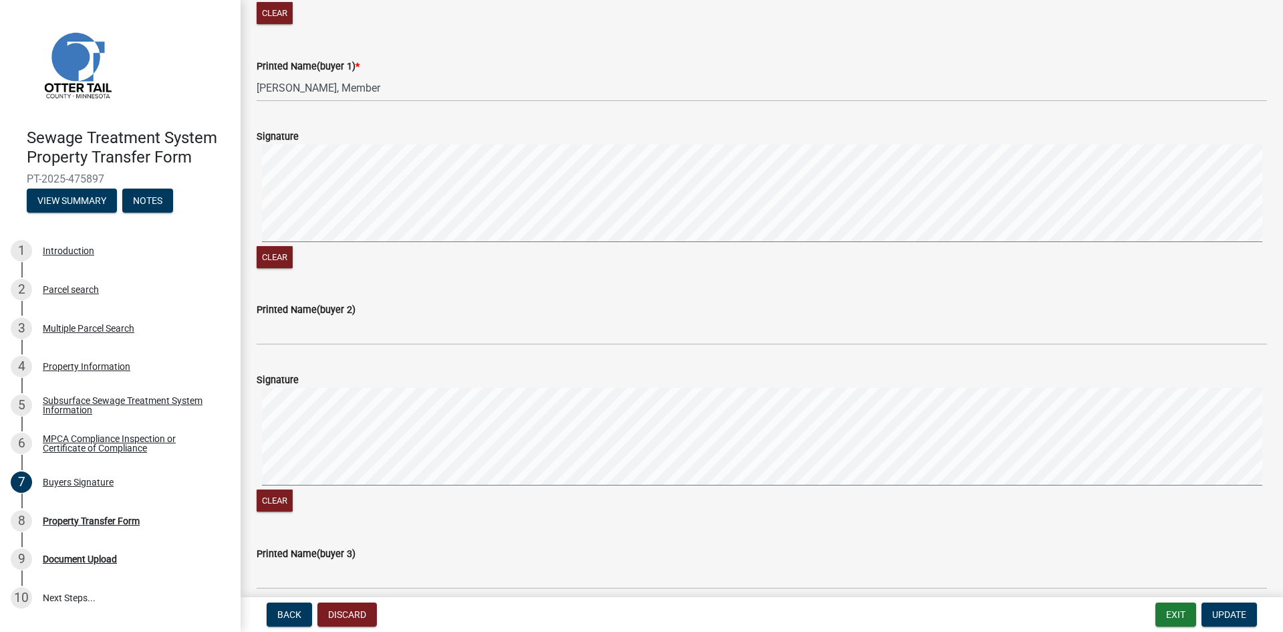
scroll to position [468, 0]
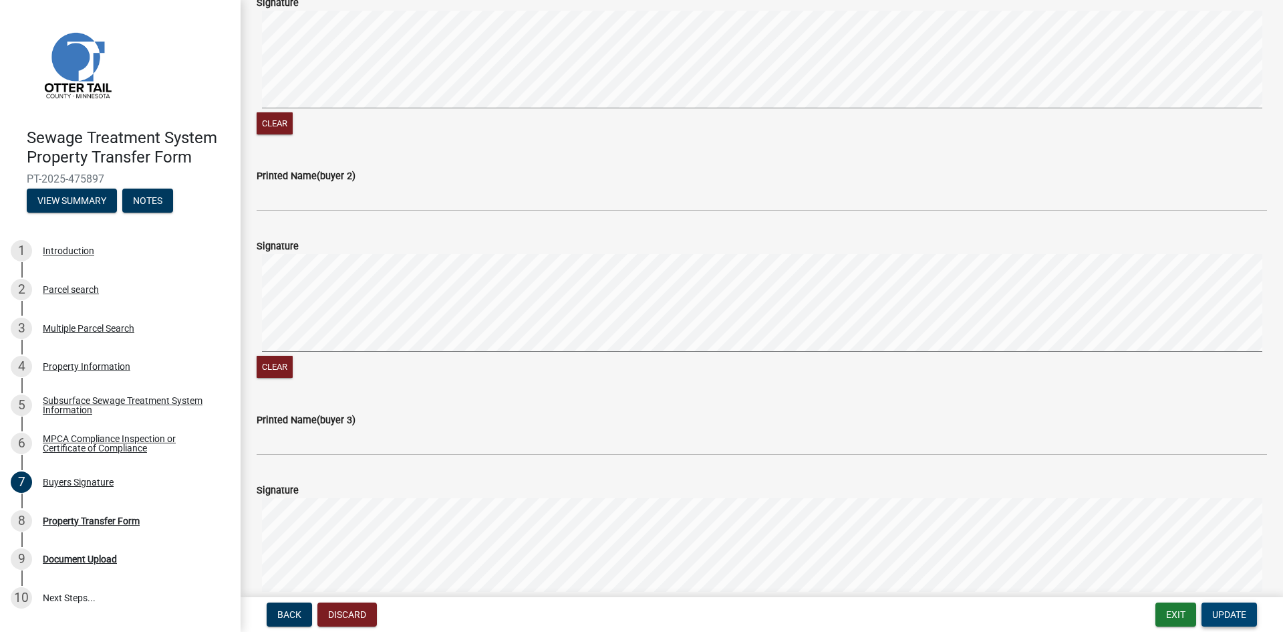
click at [1239, 620] on span "Update" at bounding box center [1230, 614] width 34 height 11
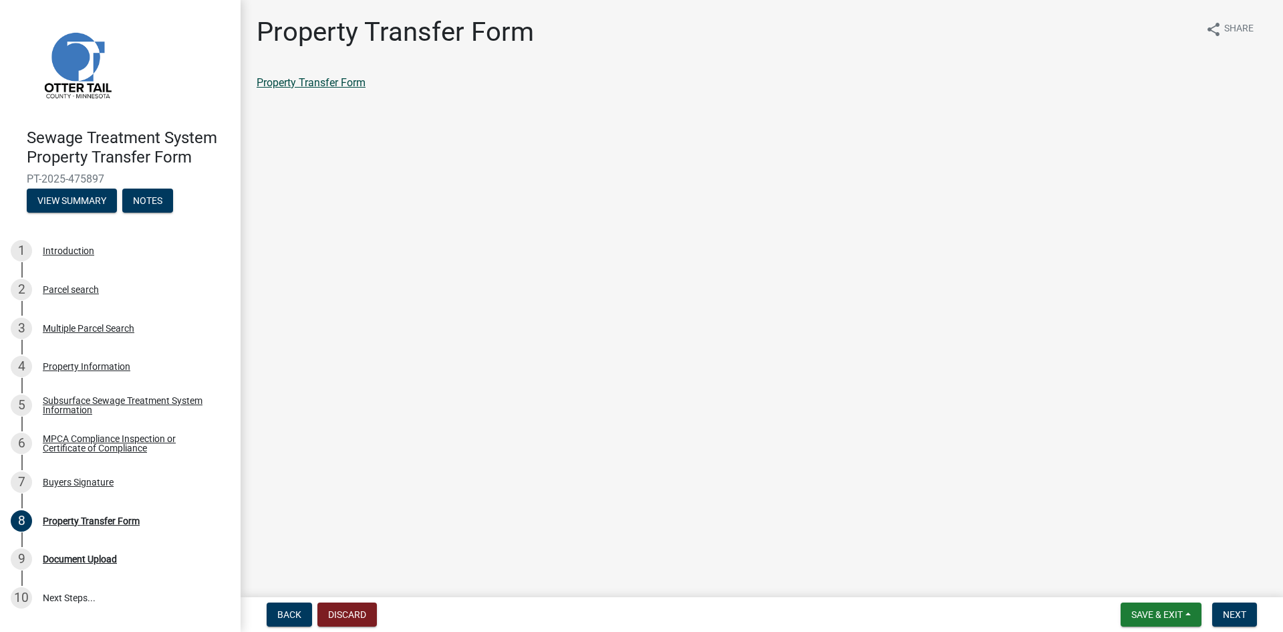
click at [307, 84] on link "Property Transfer Form" at bounding box center [311, 82] width 109 height 13
